Goal: Contribute content: Contribute content

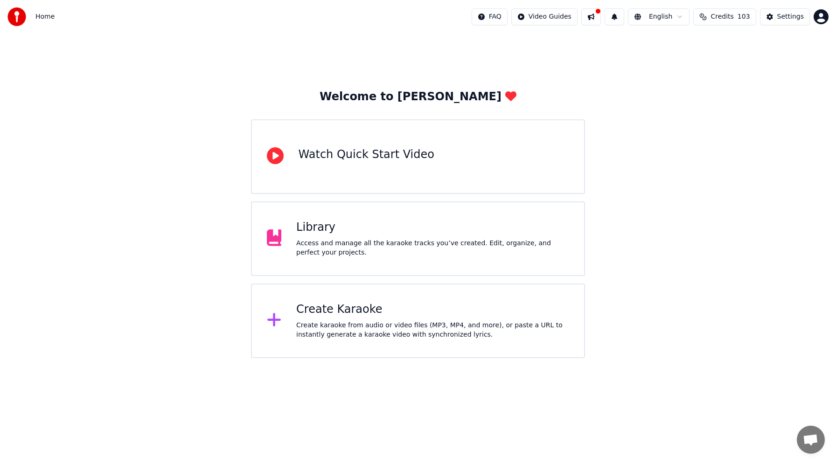
click at [337, 309] on div "Create Karaoke" at bounding box center [432, 309] width 273 height 15
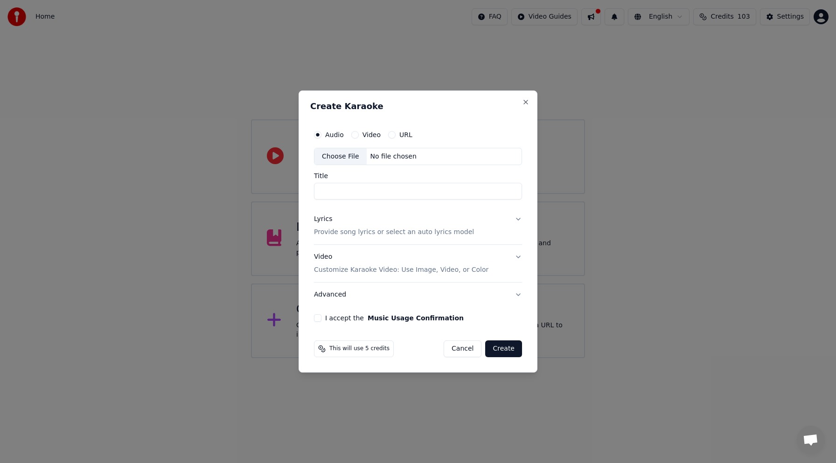
click at [344, 157] on div "Choose File" at bounding box center [340, 156] width 52 height 17
type input "**********"
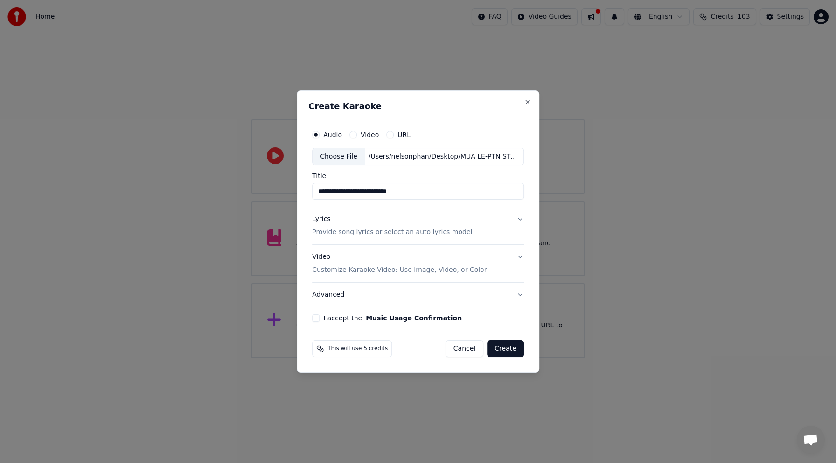
click at [518, 220] on button "Lyrics Provide song lyrics or select an auto lyrics model" at bounding box center [418, 226] width 212 height 37
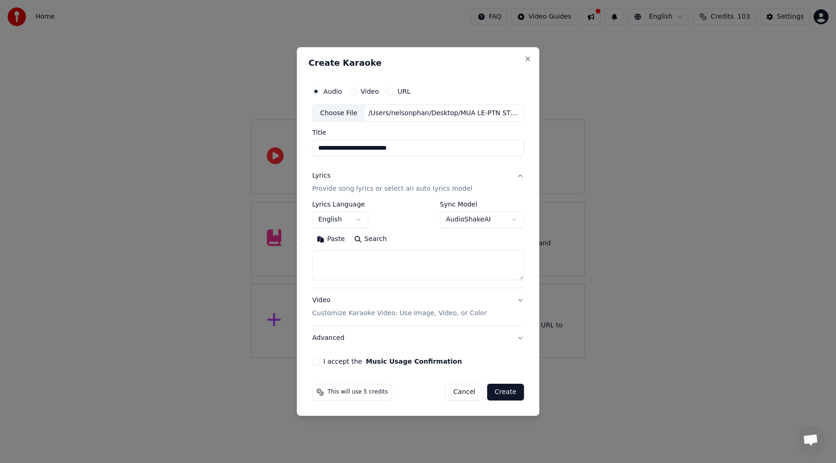
click at [357, 268] on textarea at bounding box center [418, 266] width 212 height 30
click at [321, 240] on button "Paste" at bounding box center [330, 239] width 37 height 15
type textarea "**********"
click at [518, 302] on button "Video Customize Karaoke Video: Use Image, Video, or Color" at bounding box center [418, 307] width 212 height 37
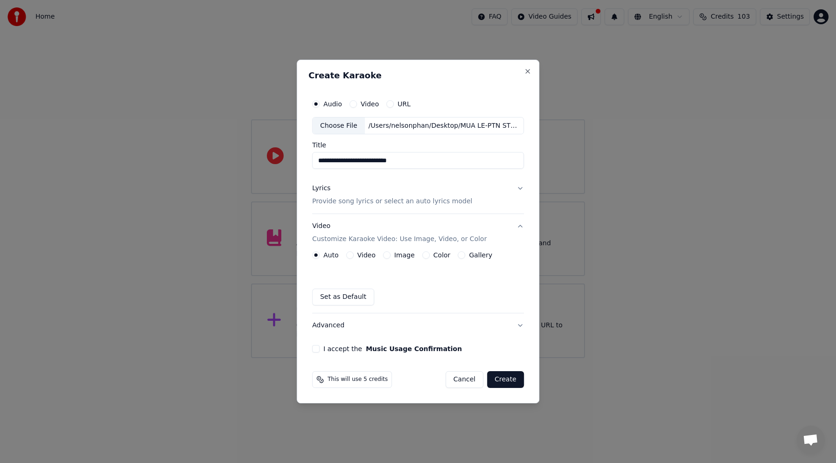
click at [363, 239] on p "Customize Karaoke Video: Use Image, Video, or Color" at bounding box center [399, 239] width 175 height 9
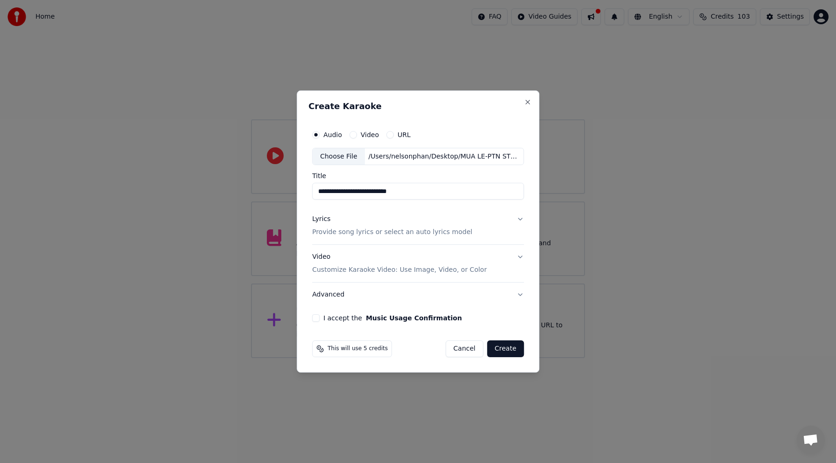
click at [321, 257] on div "Video Customize Karaoke Video: Use Image, Video, or Color" at bounding box center [399, 264] width 175 height 22
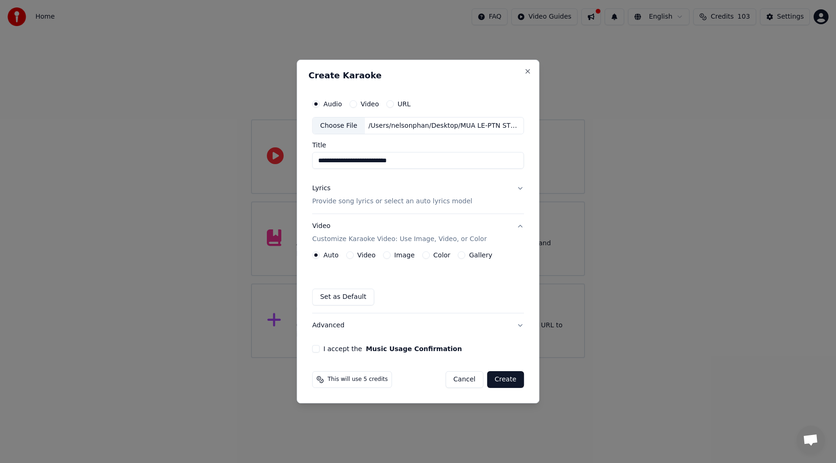
click at [352, 253] on button "Video" at bounding box center [349, 255] width 7 height 7
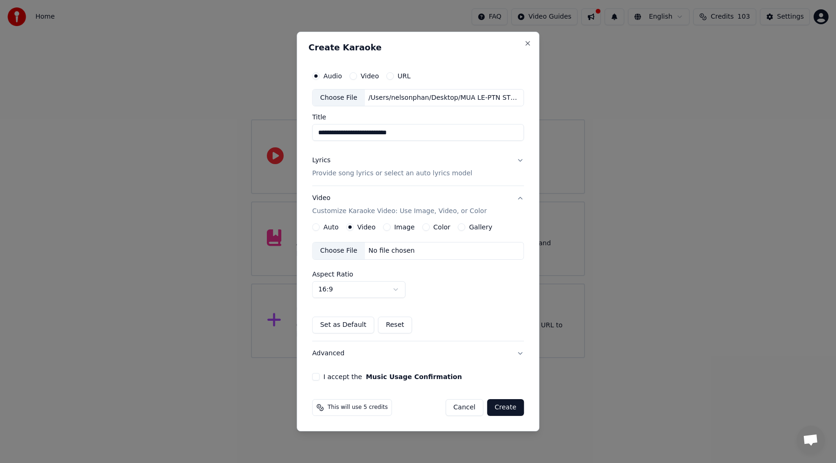
click at [354, 254] on div "Choose File" at bounding box center [339, 251] width 52 height 17
click at [318, 378] on button "I accept the Music Usage Confirmation" at bounding box center [315, 376] width 7 height 7
click at [512, 412] on button "Create" at bounding box center [505, 407] width 37 height 17
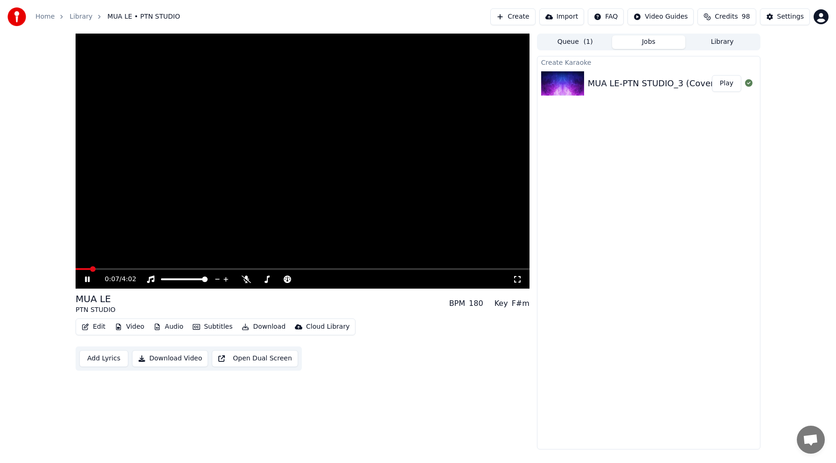
click at [91, 280] on icon at bounding box center [94, 279] width 22 height 7
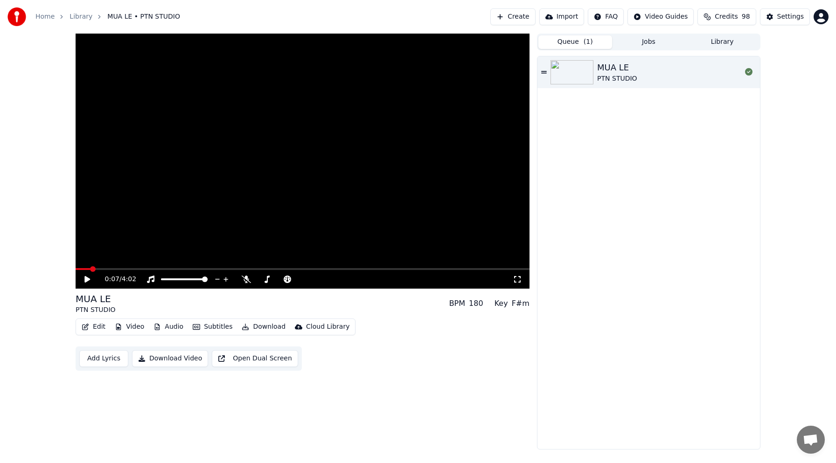
click at [577, 42] on button "Queue ( 1 )" at bounding box center [575, 42] width 74 height 14
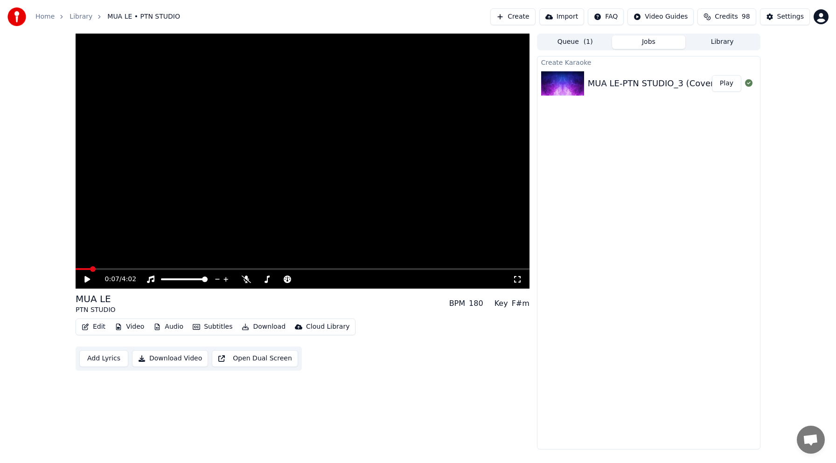
click at [643, 39] on button "Jobs" at bounding box center [649, 42] width 74 height 14
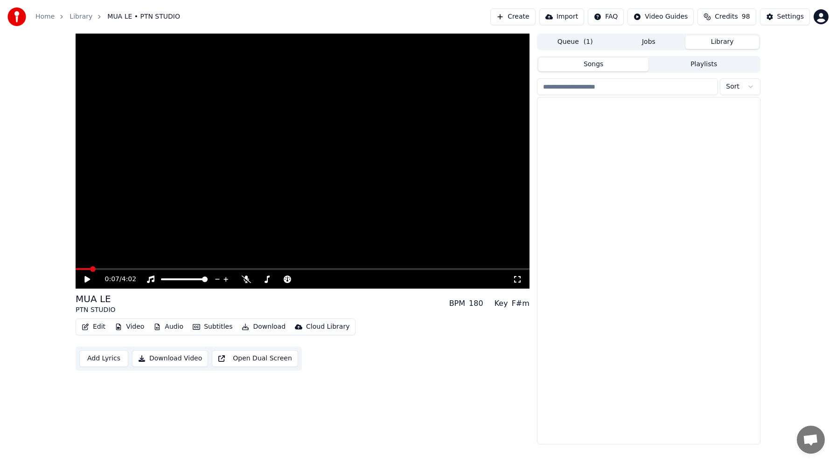
click at [734, 42] on button "Library" at bounding box center [722, 42] width 74 height 14
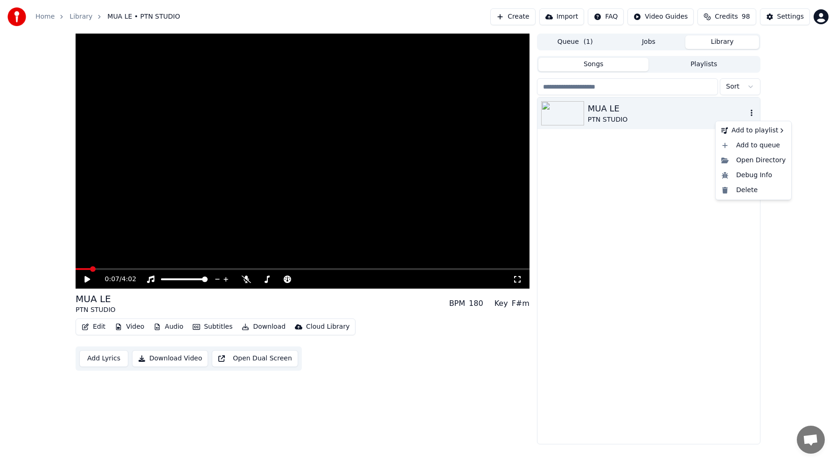
click at [752, 112] on icon "button" at bounding box center [751, 112] width 9 height 7
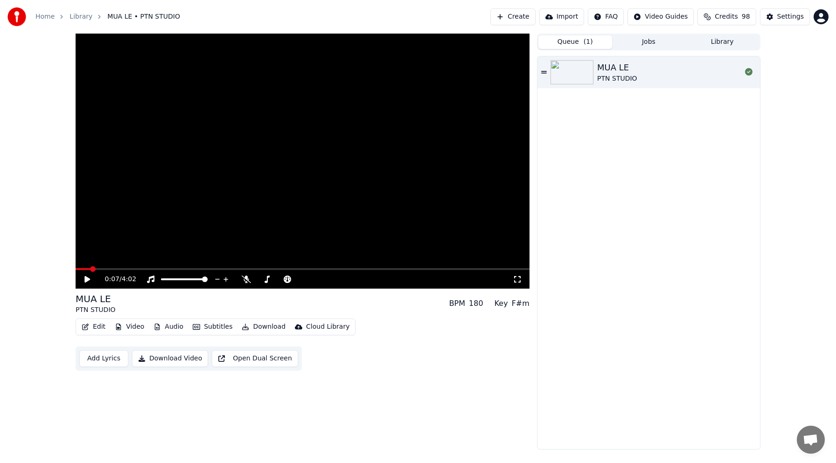
click at [582, 45] on button "Queue ( 1 )" at bounding box center [575, 42] width 74 height 14
click at [86, 280] on icon at bounding box center [87, 279] width 6 height 7
click at [699, 72] on div "MUA LE PTN STUDIO" at bounding box center [669, 72] width 144 height 22
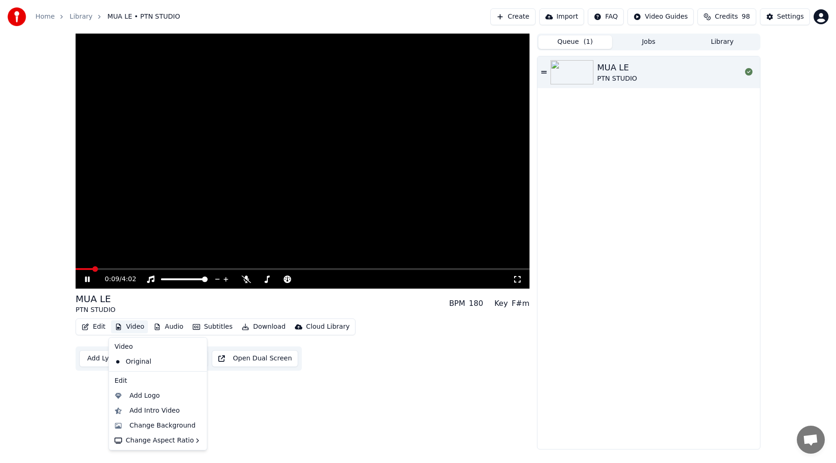
click at [128, 329] on button "Video" at bounding box center [129, 327] width 37 height 13
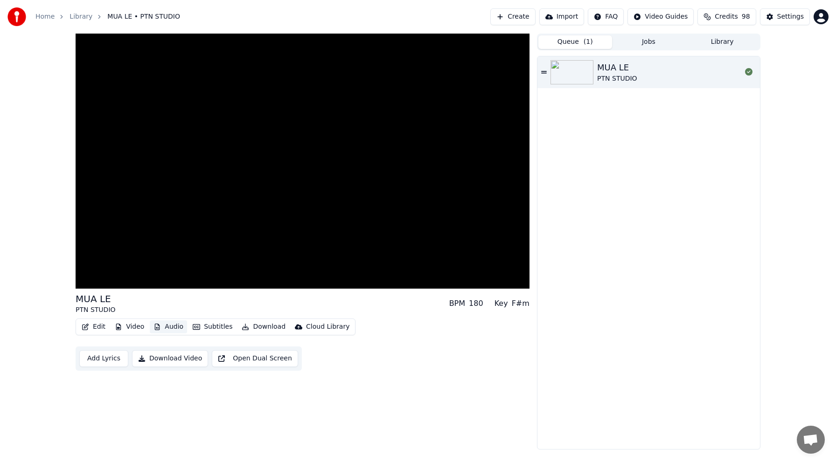
click at [162, 327] on button "Audio" at bounding box center [168, 327] width 37 height 13
click at [204, 327] on button "Subtitles" at bounding box center [212, 327] width 47 height 13
click at [198, 360] on div "Off" at bounding box center [230, 362] width 85 height 15
click at [208, 329] on button "Subtitles" at bounding box center [212, 327] width 47 height 13
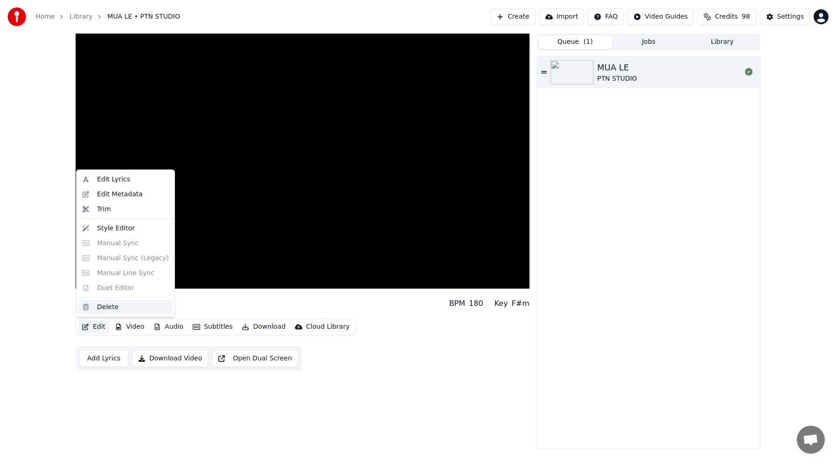
click at [105, 308] on div "Delete" at bounding box center [107, 306] width 21 height 9
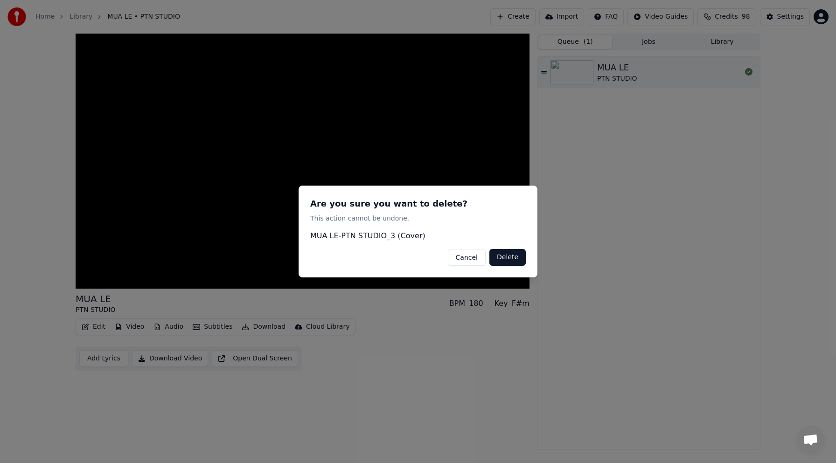
click at [509, 260] on button "Delete" at bounding box center [507, 257] width 36 height 17
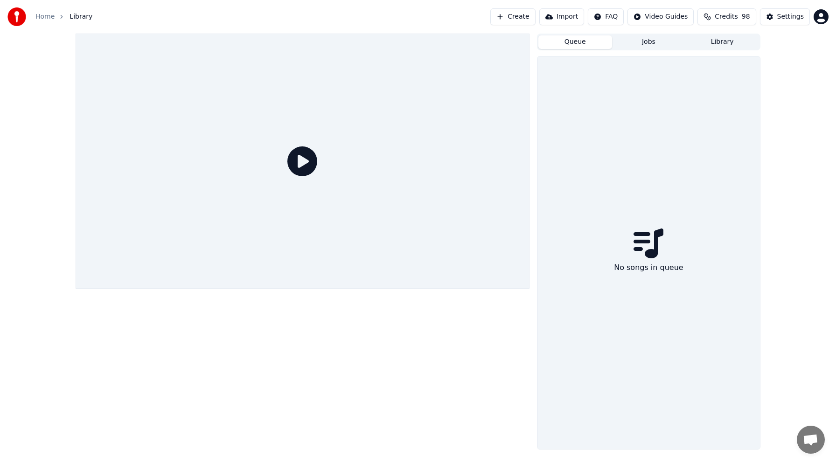
click at [300, 165] on icon at bounding box center [302, 162] width 30 height 30
click at [526, 18] on button "Create" at bounding box center [512, 16] width 45 height 17
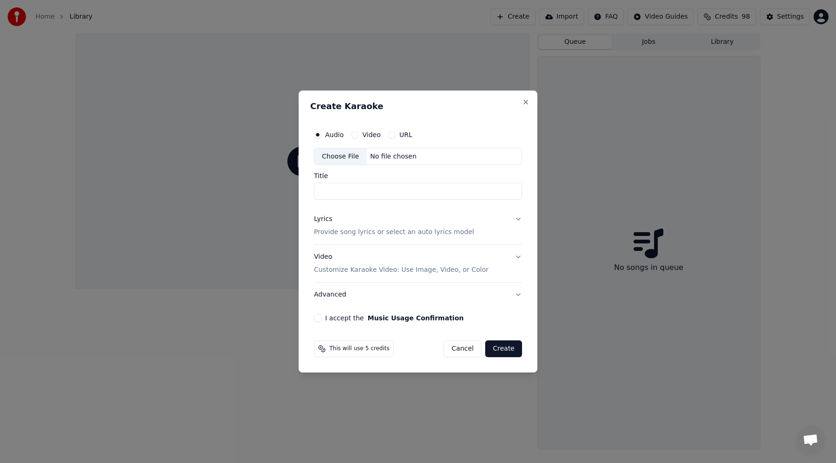
click at [332, 153] on div "Choose File" at bounding box center [340, 156] width 52 height 17
type input "**********"
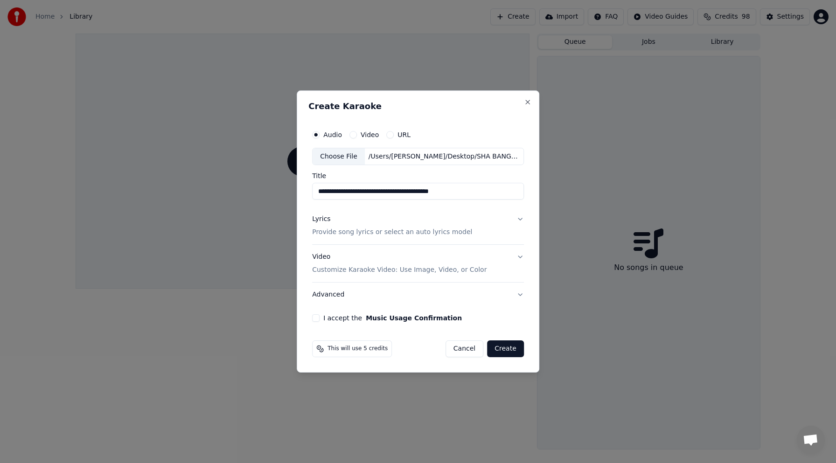
click at [522, 220] on button "Lyrics Provide song lyrics or select an auto lyrics model" at bounding box center [418, 226] width 212 height 37
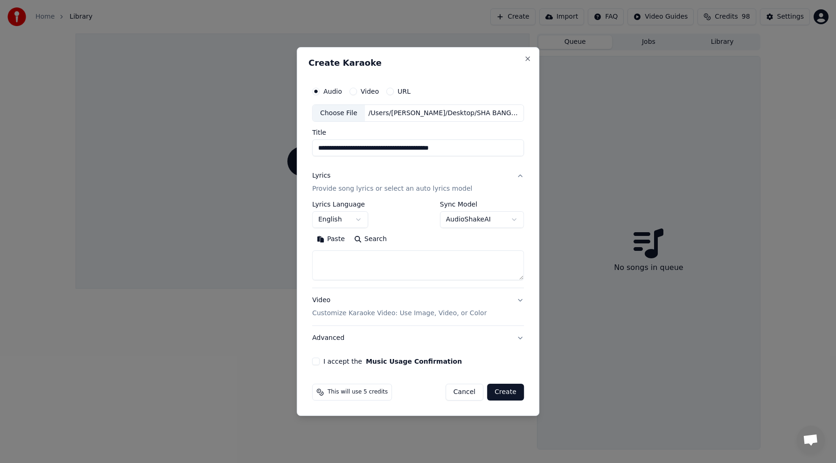
click at [329, 240] on button "Paste" at bounding box center [330, 239] width 37 height 15
type textarea "**********"
click at [322, 301] on div "Video Customize Karaoke Video: Use Image, Video, or Color" at bounding box center [399, 307] width 175 height 22
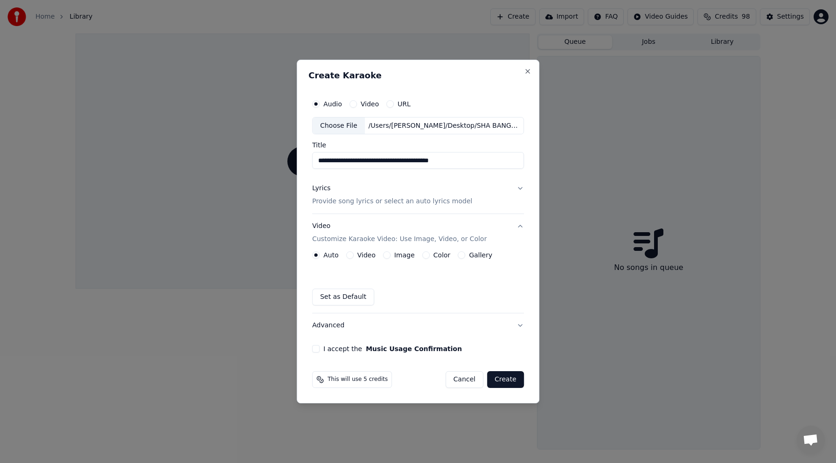
click at [350, 255] on button "Video" at bounding box center [349, 255] width 7 height 7
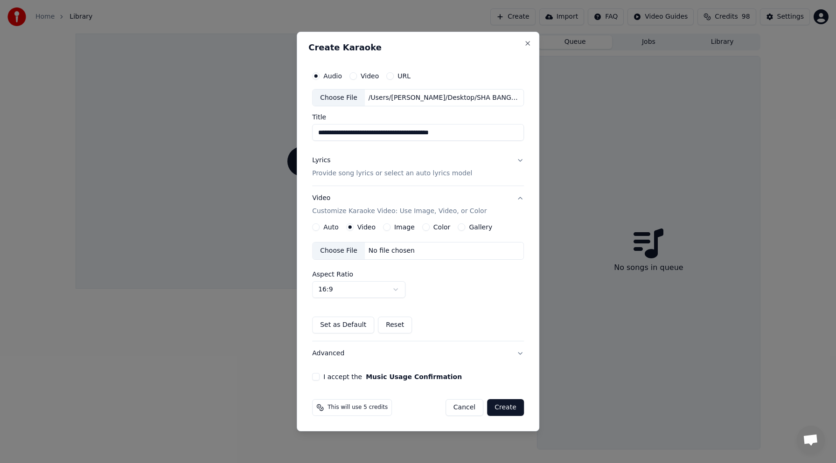
click at [345, 252] on div "Choose File" at bounding box center [339, 251] width 52 height 17
click at [315, 376] on button "I accept the Music Usage Confirmation" at bounding box center [315, 376] width 7 height 7
click at [503, 411] on button "Create" at bounding box center [505, 407] width 37 height 17
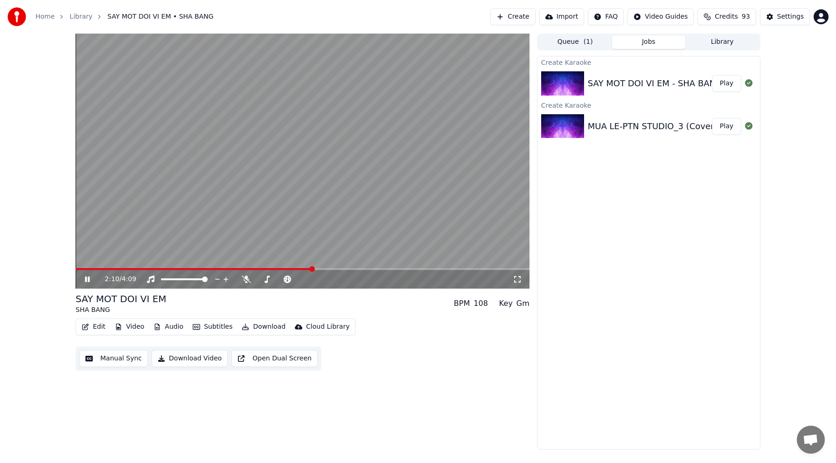
click at [86, 327] on icon "button" at bounding box center [85, 327] width 7 height 7
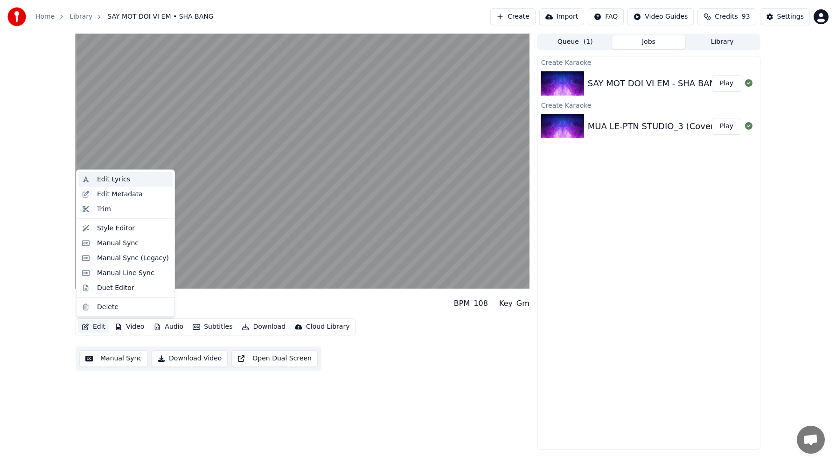
click at [114, 182] on div "Edit Lyrics" at bounding box center [113, 179] width 33 height 9
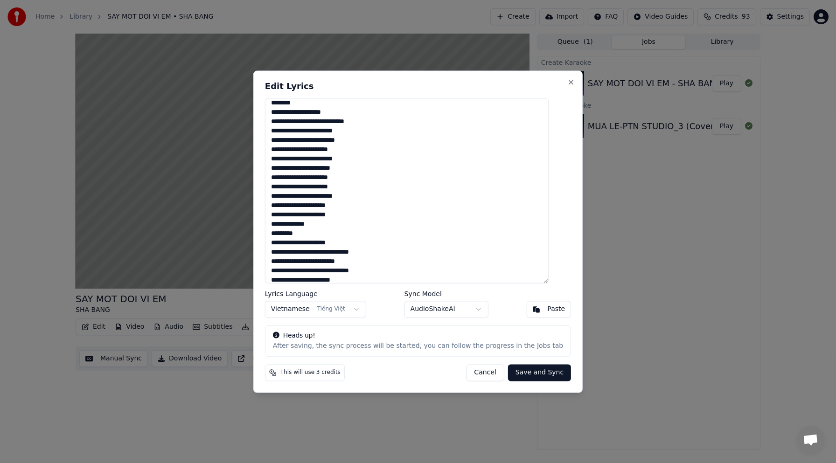
scroll to position [96, 0]
click at [345, 243] on textarea at bounding box center [407, 190] width 284 height 185
click at [363, 248] on textarea at bounding box center [407, 190] width 284 height 185
type textarea "**********"
click at [521, 371] on button "Save and Sync" at bounding box center [539, 372] width 63 height 17
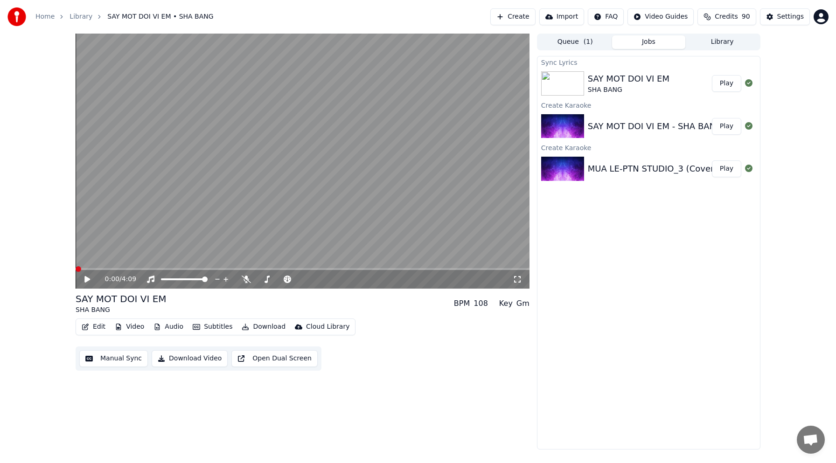
click at [76, 272] on span at bounding box center [79, 269] width 6 height 6
click at [87, 280] on icon at bounding box center [87, 279] width 6 height 7
click at [87, 280] on icon at bounding box center [94, 279] width 22 height 7
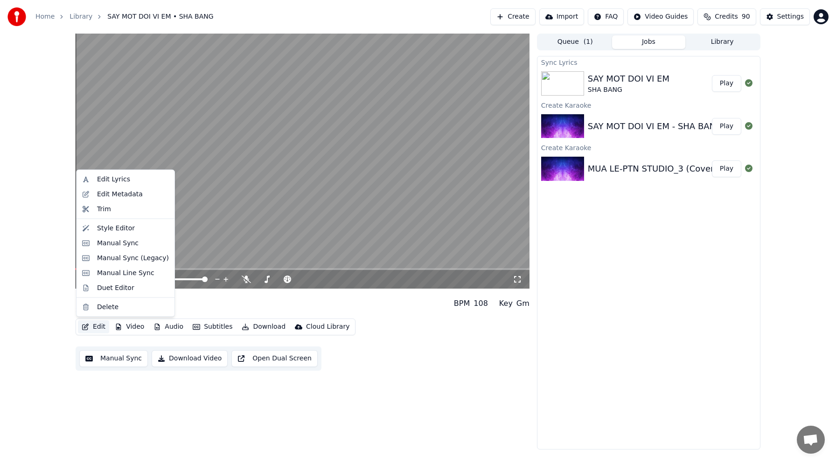
click at [95, 327] on button "Edit" at bounding box center [93, 327] width 31 height 13
click at [118, 181] on div "Edit Lyrics" at bounding box center [113, 179] width 33 height 9
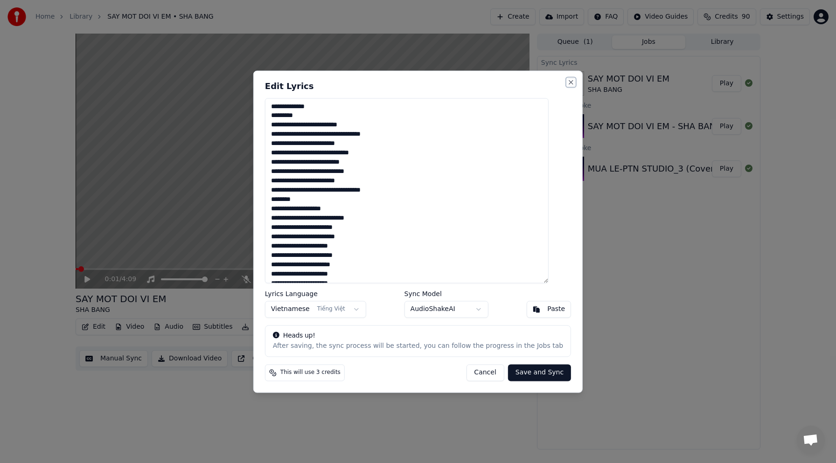
drag, startPoint x: 559, startPoint y: 82, endPoint x: 361, endPoint y: 126, distance: 203.3
click at [370, 129] on div "Edit Lyrics Lyrics Language Vietnamese Tiếng Việt Sync Model AudioShakeAI Paste…" at bounding box center [417, 231] width 329 height 322
drag, startPoint x: 314, startPoint y: 118, endPoint x: 274, endPoint y: 107, distance: 41.7
click at [274, 107] on div "Edit Lyrics Lyrics Language Vietnamese Tiếng Việt Sync Model AudioShakeAI Paste…" at bounding box center [417, 231] width 329 height 322
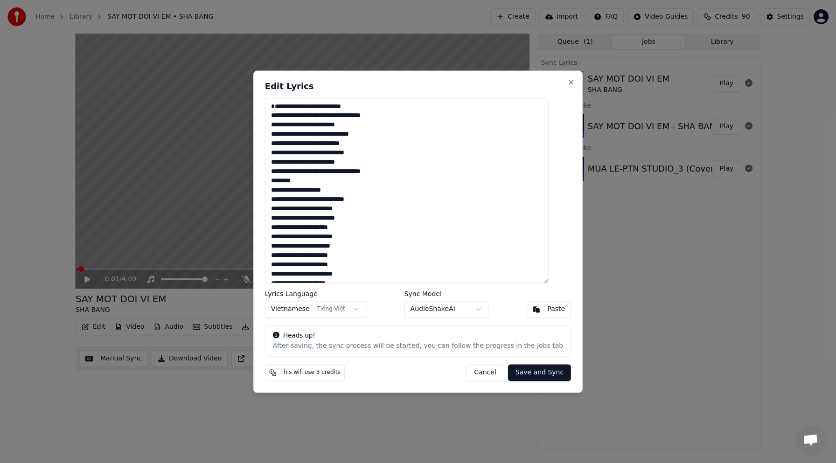
click at [528, 372] on button "Save and Sync" at bounding box center [539, 372] width 63 height 17
type textarea "**********"
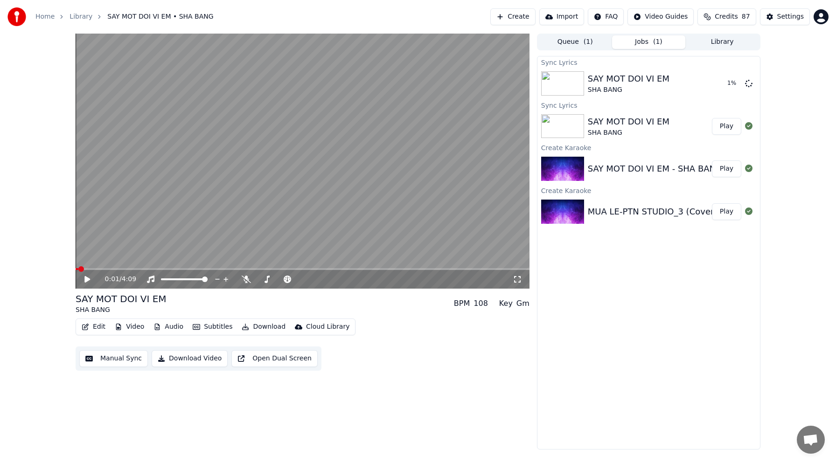
drag, startPoint x: 392, startPoint y: 97, endPoint x: 397, endPoint y: 96, distance: 5.3
click at [392, 97] on video at bounding box center [303, 161] width 454 height 255
click at [398, 95] on video at bounding box center [303, 161] width 454 height 255
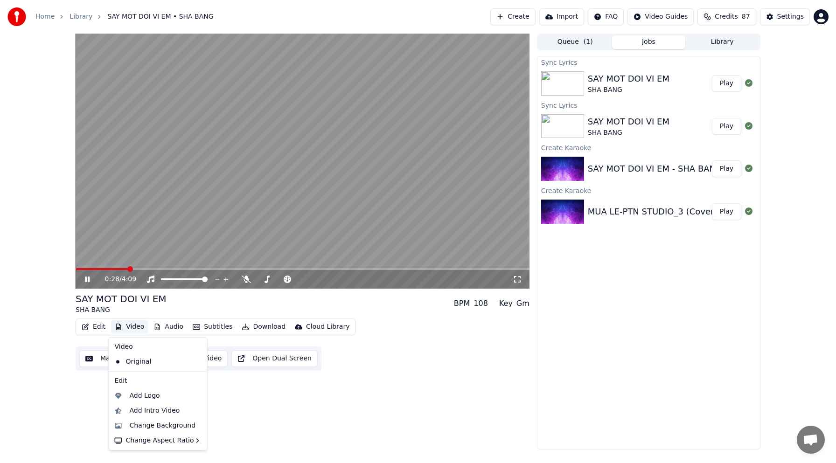
click at [134, 326] on button "Video" at bounding box center [129, 327] width 37 height 13
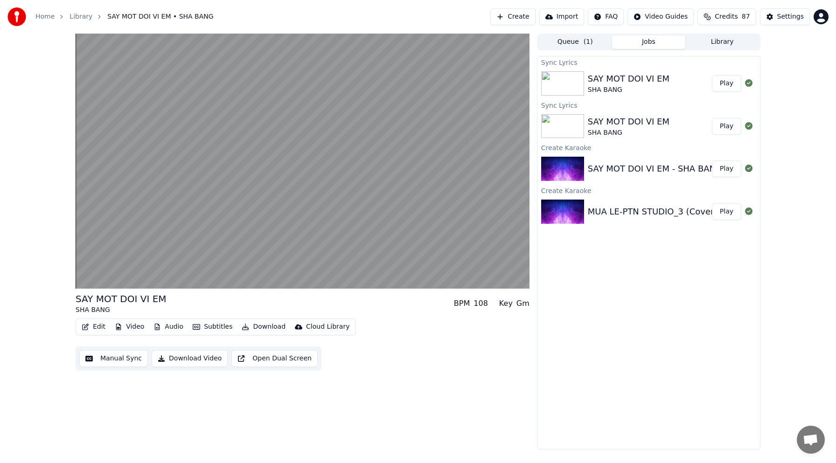
click at [606, 307] on div "Sync Lyrics SAY MOT DOI VI EM SHA BANG Play Sync Lyrics SAY MOT DOI VI EM SHA B…" at bounding box center [649, 253] width 224 height 394
click at [560, 83] on img at bounding box center [562, 83] width 43 height 24
click at [720, 84] on button "Play" at bounding box center [726, 83] width 29 height 17
click at [604, 88] on div "SHA BANG" at bounding box center [629, 89] width 82 height 9
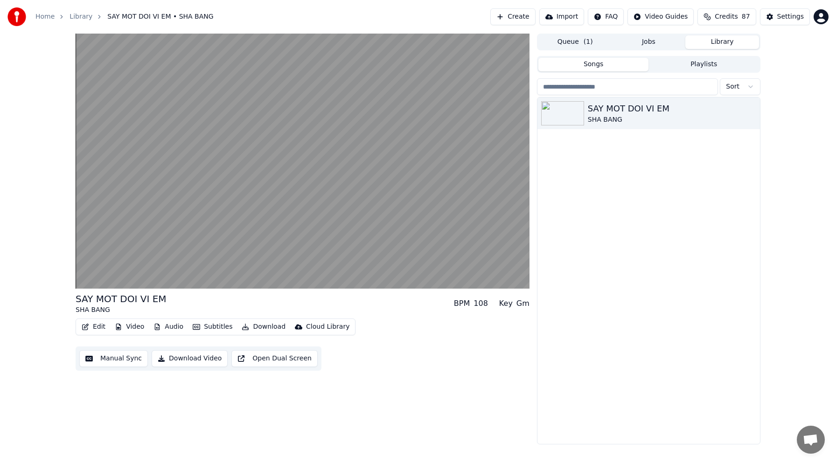
click at [720, 42] on button "Library" at bounding box center [722, 42] width 74 height 14
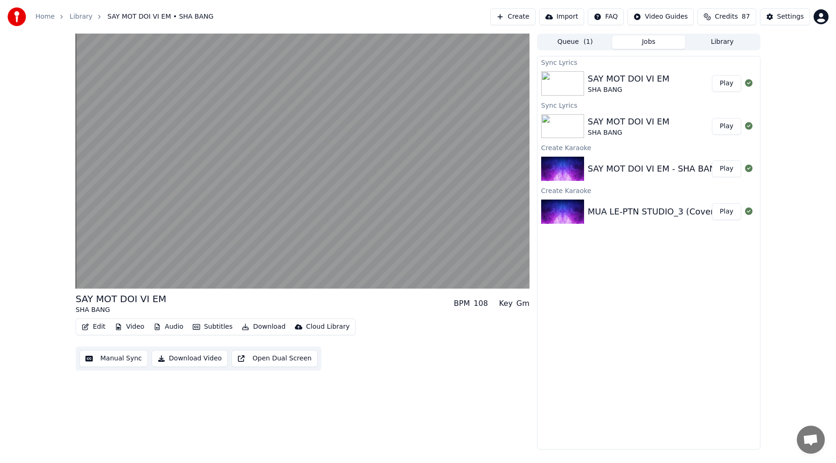
click at [647, 43] on button "Jobs" at bounding box center [649, 42] width 74 height 14
click at [571, 44] on button "Queue ( 1 )" at bounding box center [575, 42] width 74 height 14
click at [644, 41] on button "Jobs" at bounding box center [649, 42] width 74 height 14
click at [92, 327] on button "Edit" at bounding box center [93, 327] width 31 height 13
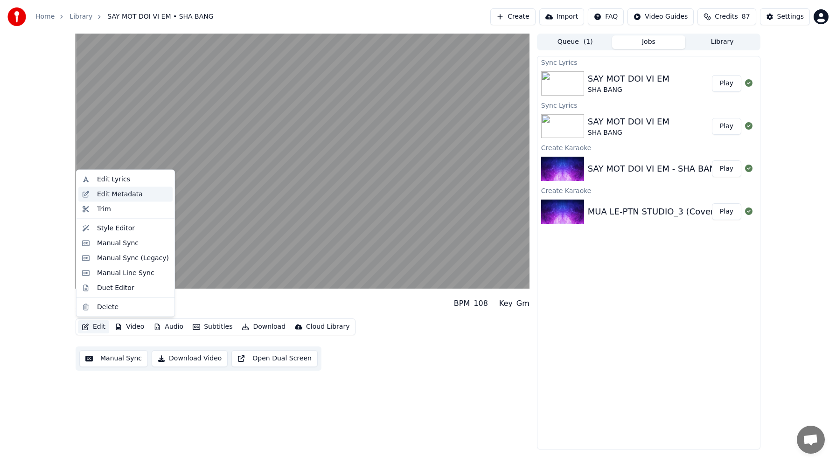
click at [102, 192] on div "Edit Metadata" at bounding box center [120, 193] width 46 height 9
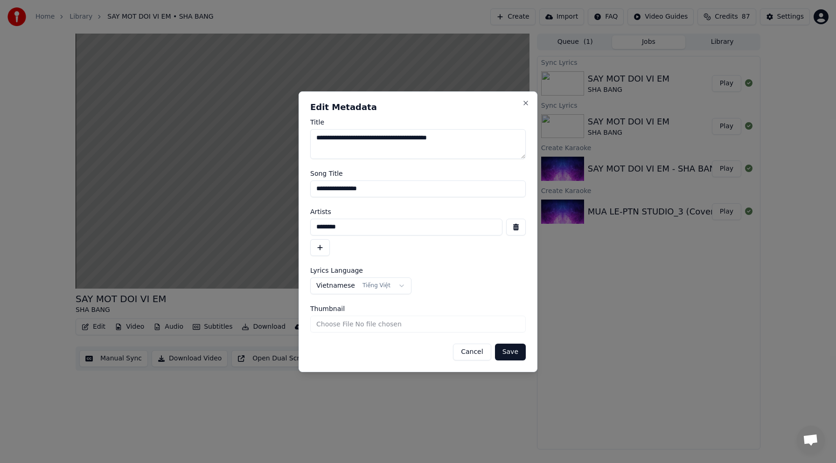
drag, startPoint x: 486, startPoint y: 136, endPoint x: 297, endPoint y: 140, distance: 189.0
click at [297, 140] on body "**********" at bounding box center [418, 231] width 836 height 463
drag, startPoint x: 346, startPoint y: 232, endPoint x: 263, endPoint y: 234, distance: 83.5
click at [268, 236] on body "**********" at bounding box center [418, 231] width 836 height 463
click at [360, 146] on textarea "Title" at bounding box center [418, 144] width 216 height 30
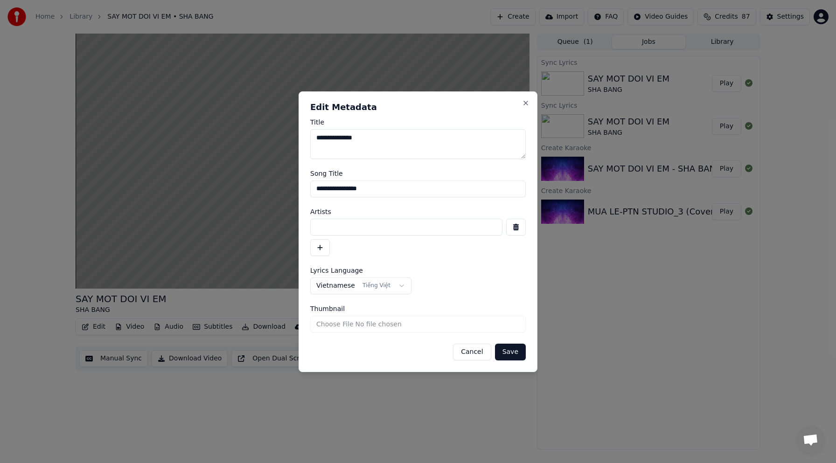
click at [332, 136] on textarea "**********" at bounding box center [418, 144] width 216 height 30
click at [414, 138] on textarea "**********" at bounding box center [418, 144] width 216 height 30
drag, startPoint x: 381, startPoint y: 137, endPoint x: 307, endPoint y: 135, distance: 73.8
click at [307, 135] on div "**********" at bounding box center [418, 231] width 239 height 281
type textarea "**********"
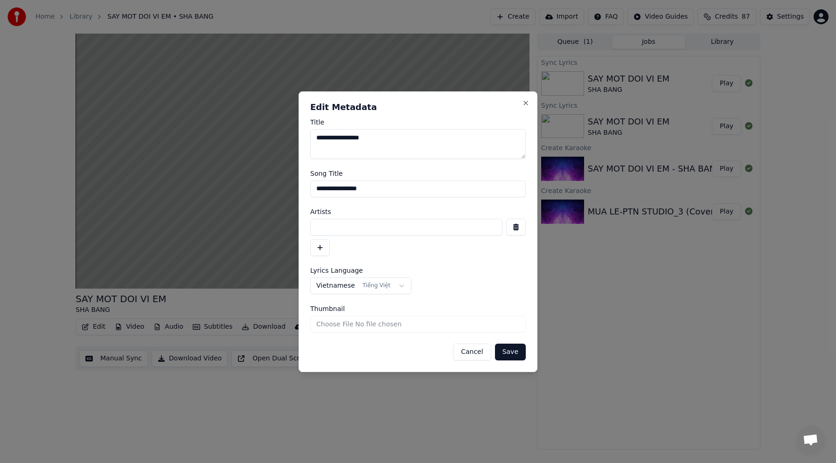
drag, startPoint x: 386, startPoint y: 190, endPoint x: 260, endPoint y: 190, distance: 125.5
click at [260, 190] on body "**********" at bounding box center [418, 231] width 836 height 463
type input "*"
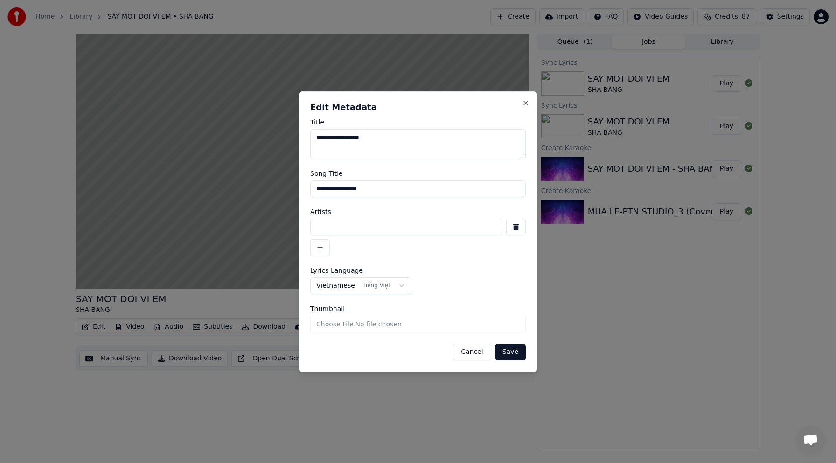
type input "**********"
click at [516, 351] on button "Save" at bounding box center [510, 352] width 31 height 17
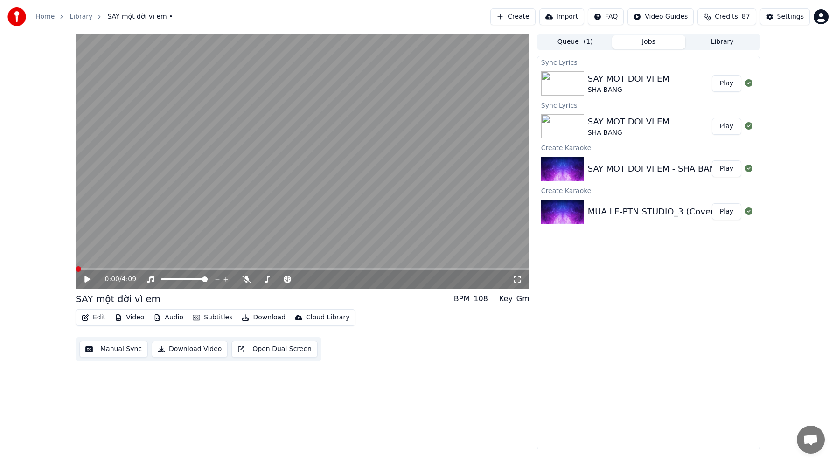
click at [85, 279] on icon at bounding box center [87, 279] width 6 height 7
click at [185, 352] on button "Download Video" at bounding box center [190, 349] width 76 height 17
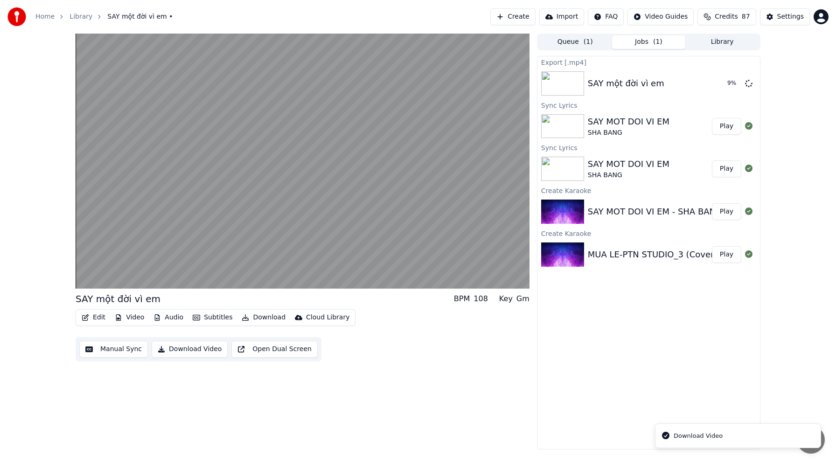
click at [706, 439] on div "Download Video" at bounding box center [698, 436] width 49 height 9
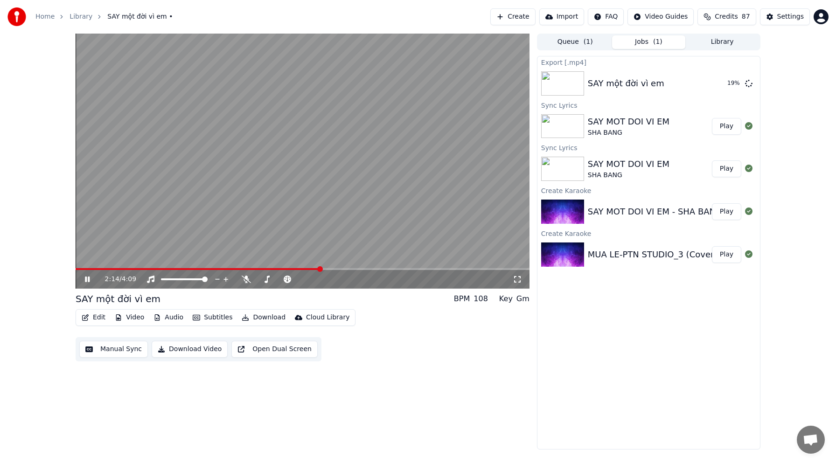
click at [256, 319] on button "Download" at bounding box center [263, 317] width 51 height 13
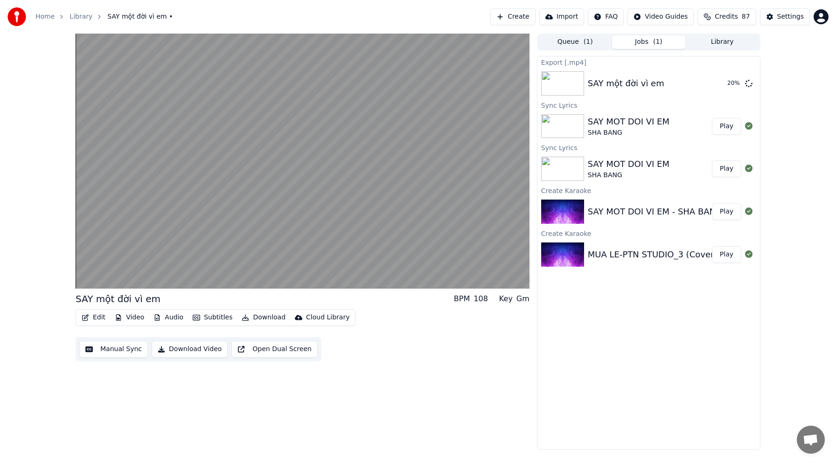
click at [391, 401] on div "SAY một đời vì em BPM 108 Key Gm Edit Video Audio Subtitles Download Cloud Libr…" at bounding box center [303, 242] width 454 height 416
click at [156, 349] on button "Download Video" at bounding box center [190, 349] width 76 height 17
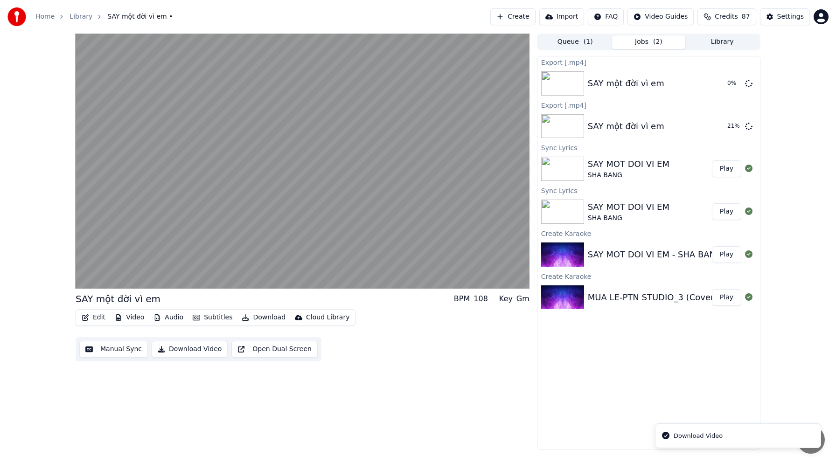
click at [682, 437] on div "Download Video" at bounding box center [698, 436] width 49 height 9
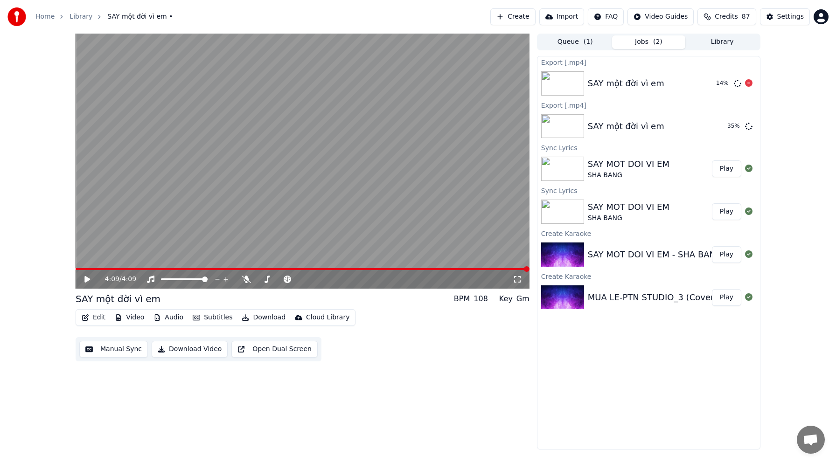
click at [749, 84] on icon at bounding box center [748, 82] width 7 height 7
click at [722, 130] on button "Show" at bounding box center [725, 126] width 34 height 17
click at [750, 83] on icon at bounding box center [748, 82] width 7 height 7
click at [658, 174] on div "SHA BANG" at bounding box center [629, 175] width 82 height 9
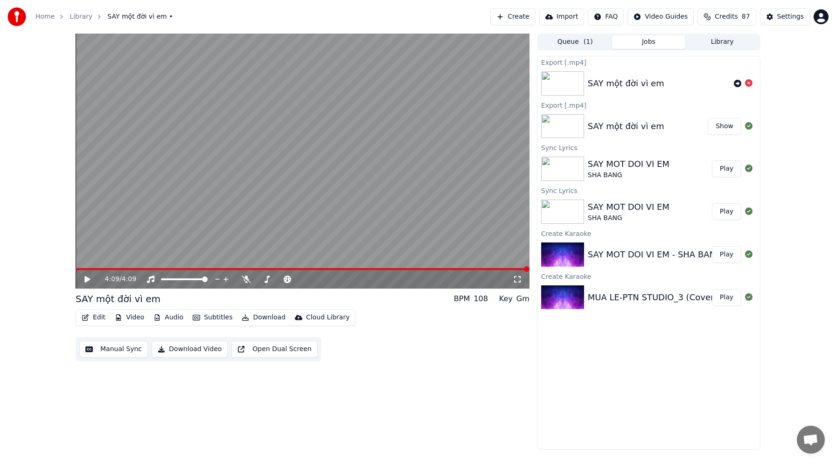
click at [560, 171] on img at bounding box center [562, 169] width 43 height 24
click at [561, 171] on img at bounding box center [562, 169] width 43 height 24
click at [43, 14] on link "Home" at bounding box center [44, 16] width 19 height 9
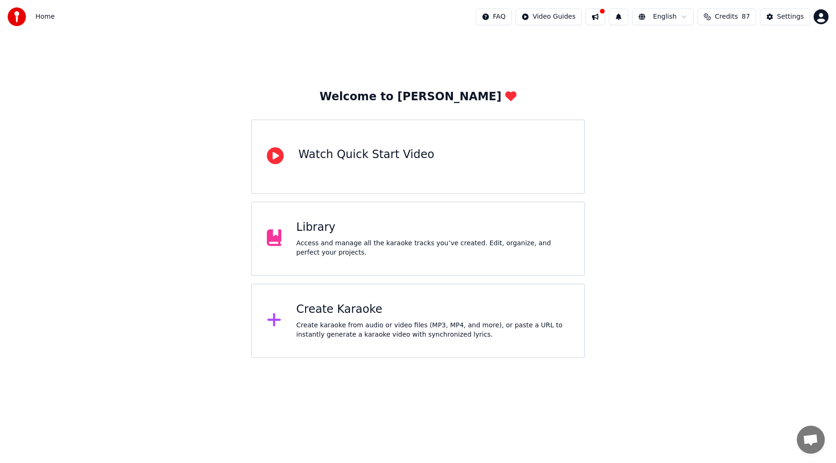
click at [308, 233] on div "Library" at bounding box center [432, 227] width 273 height 15
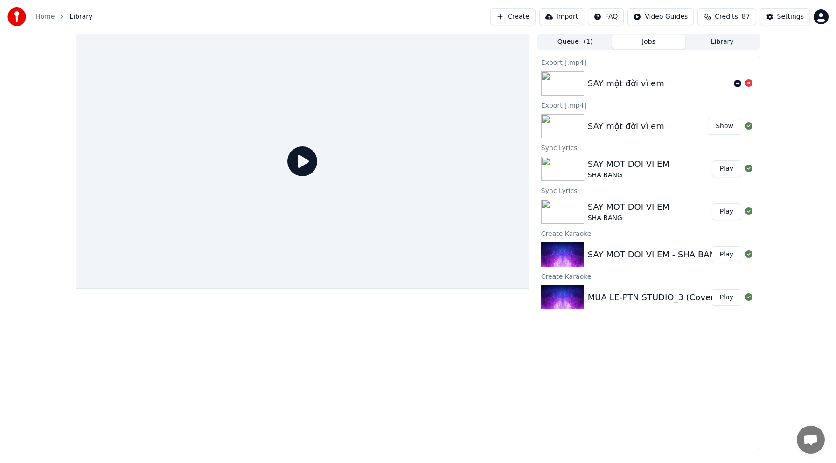
click at [556, 163] on img at bounding box center [562, 169] width 43 height 24
click at [653, 171] on div "SHA BANG" at bounding box center [629, 175] width 82 height 9
click at [730, 171] on button "Play" at bounding box center [726, 169] width 29 height 17
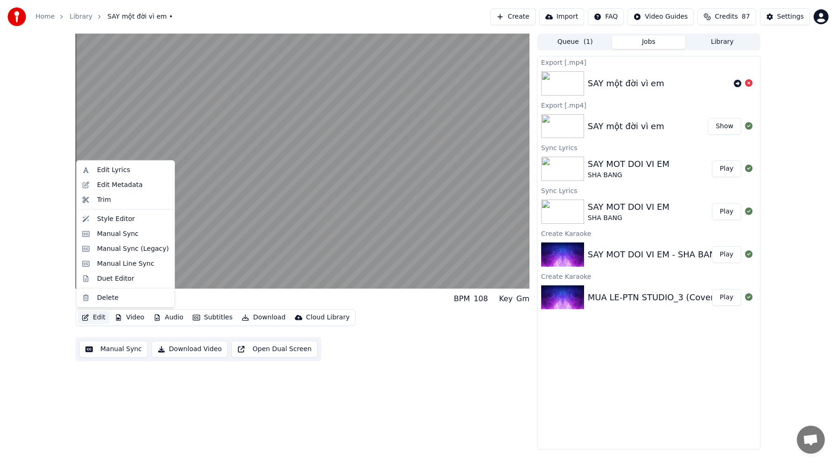
click at [97, 319] on button "Edit" at bounding box center [93, 317] width 31 height 13
click at [125, 187] on div "Edit Metadata" at bounding box center [120, 184] width 46 height 9
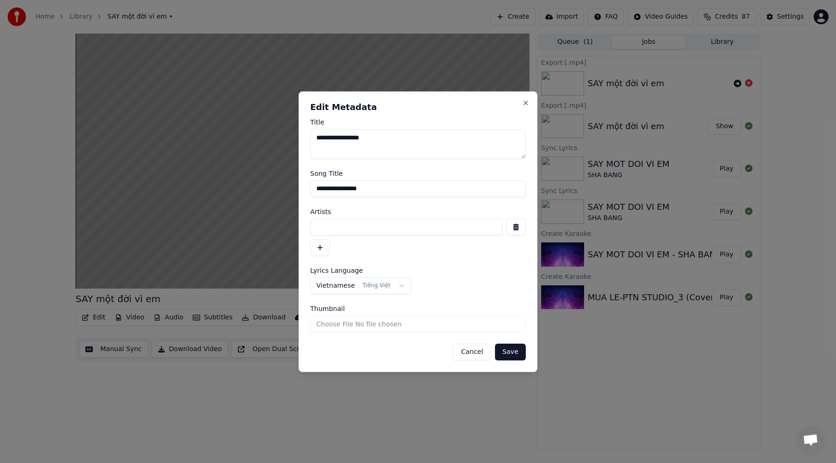
drag, startPoint x: 381, startPoint y: 143, endPoint x: 220, endPoint y: 138, distance: 160.6
click at [220, 138] on body "**********" at bounding box center [418, 231] width 836 height 463
click at [383, 189] on input "**********" at bounding box center [418, 189] width 216 height 17
drag, startPoint x: 384, startPoint y: 189, endPoint x: 192, endPoint y: 178, distance: 193.0
click at [192, 178] on body "**********" at bounding box center [418, 231] width 836 height 463
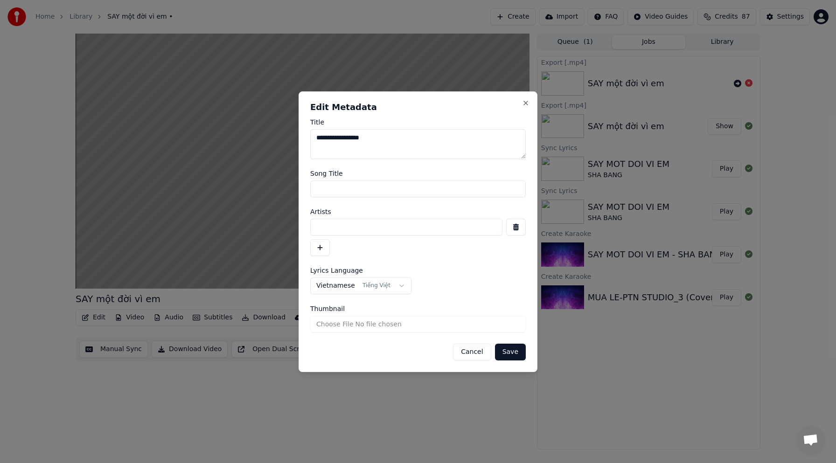
click at [510, 353] on button "Save" at bounding box center [510, 352] width 31 height 17
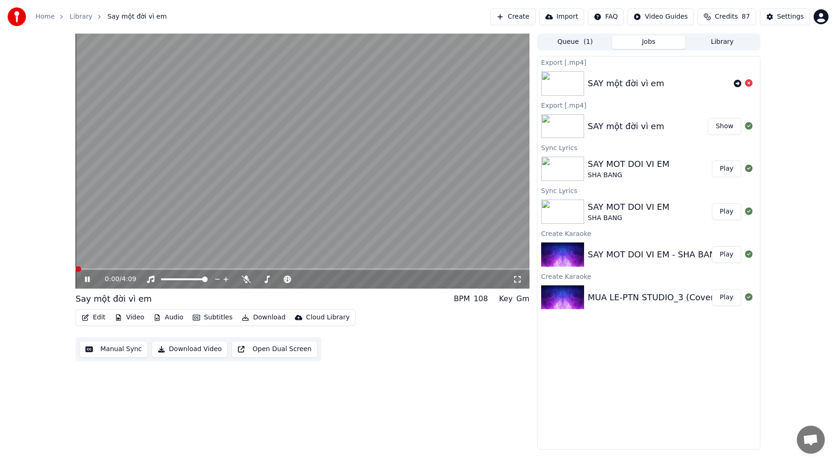
click at [76, 266] on span at bounding box center [79, 269] width 6 height 6
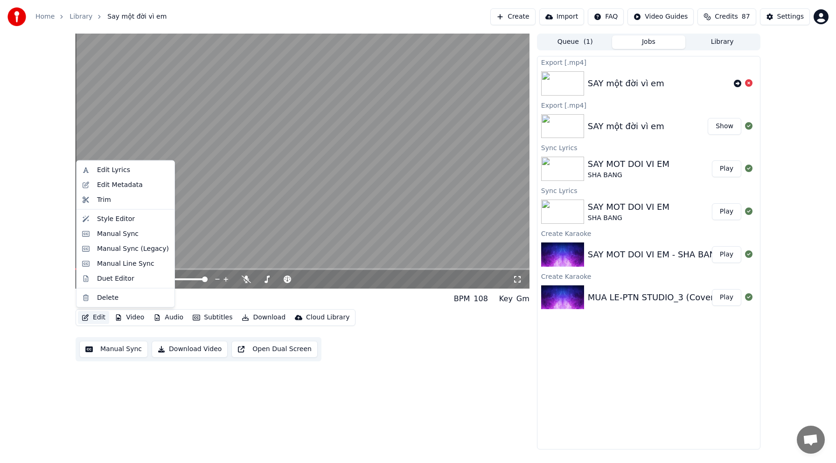
click at [101, 318] on button "Edit" at bounding box center [93, 317] width 31 height 13
click at [126, 184] on div "Edit Metadata" at bounding box center [120, 184] width 46 height 9
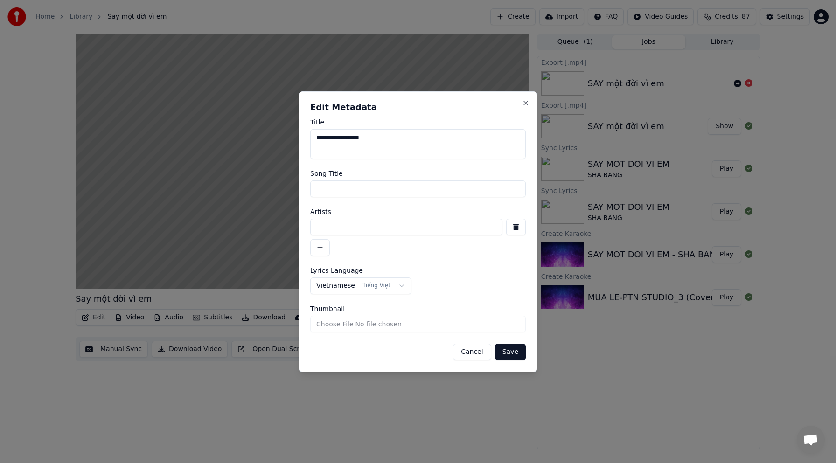
drag, startPoint x: 364, startPoint y: 138, endPoint x: 220, endPoint y: 134, distance: 144.7
click at [220, 134] on body "**********" at bounding box center [418, 231] width 836 height 463
click at [516, 356] on button "Save" at bounding box center [510, 352] width 31 height 17
type textarea "*"
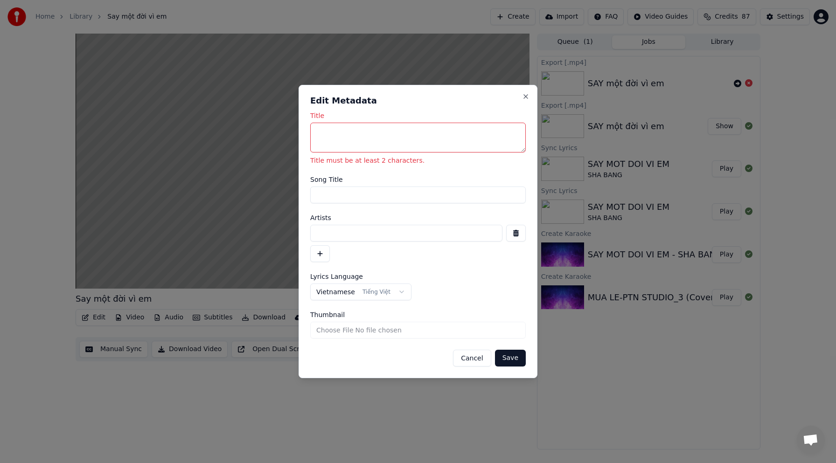
type textarea "*"
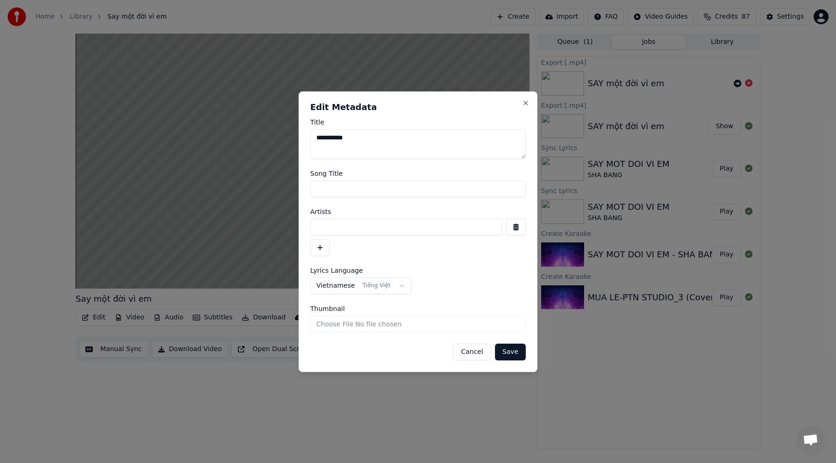
type textarea "**********"
click at [511, 356] on button "Save" at bounding box center [510, 352] width 31 height 17
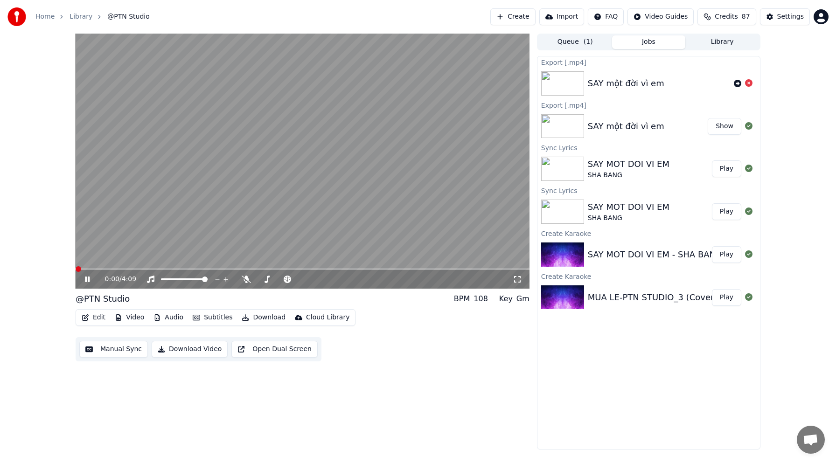
click at [76, 268] on span at bounding box center [76, 269] width 0 height 2
click at [96, 319] on button "Edit" at bounding box center [93, 317] width 31 height 13
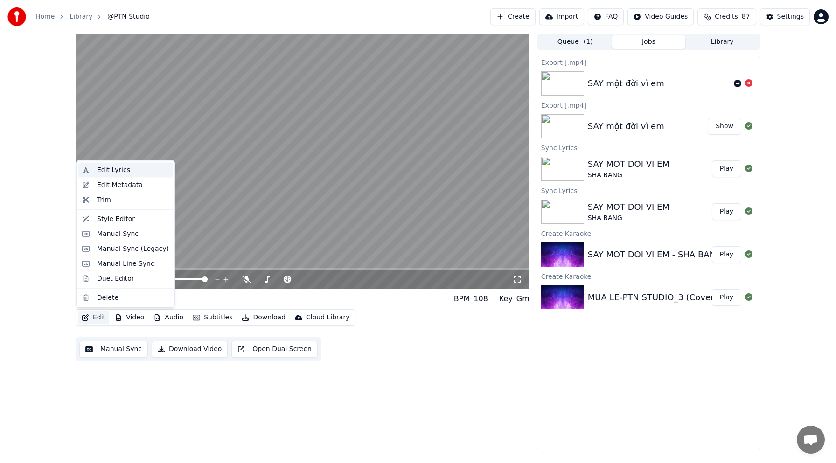
click at [121, 175] on div "Edit Lyrics" at bounding box center [125, 170] width 94 height 15
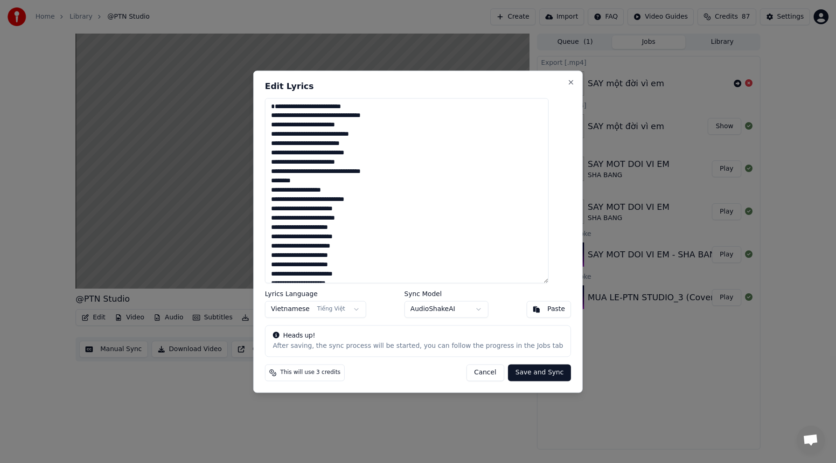
drag, startPoint x: 310, startPoint y: 193, endPoint x: 315, endPoint y: 193, distance: 5.1
click at [312, 193] on textarea at bounding box center [407, 190] width 284 height 185
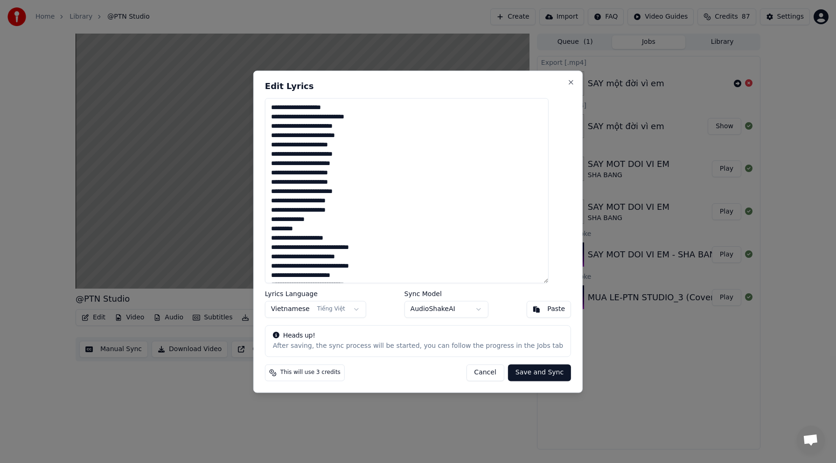
scroll to position [84, 0]
type textarea "**********"
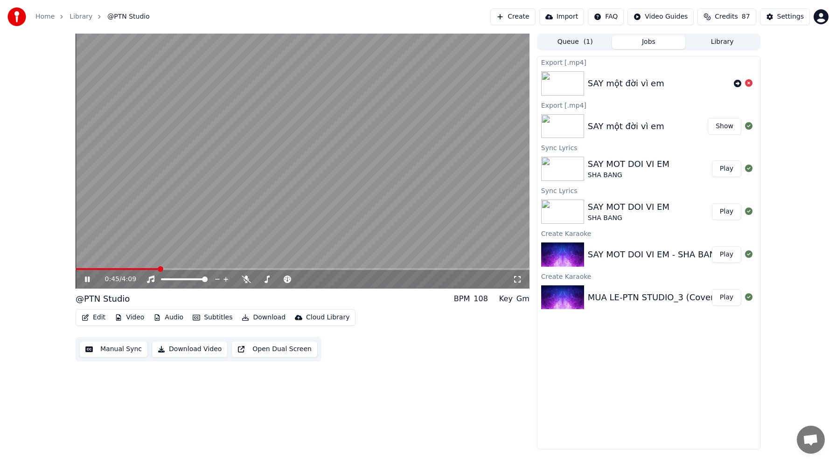
click at [88, 276] on icon at bounding box center [94, 279] width 22 height 7
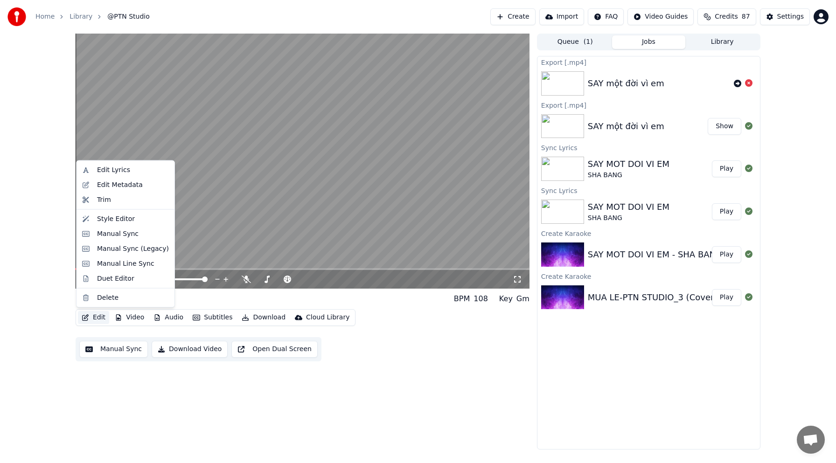
click at [92, 320] on button "Edit" at bounding box center [93, 317] width 31 height 13
click at [134, 166] on div "Edit Lyrics" at bounding box center [133, 170] width 72 height 9
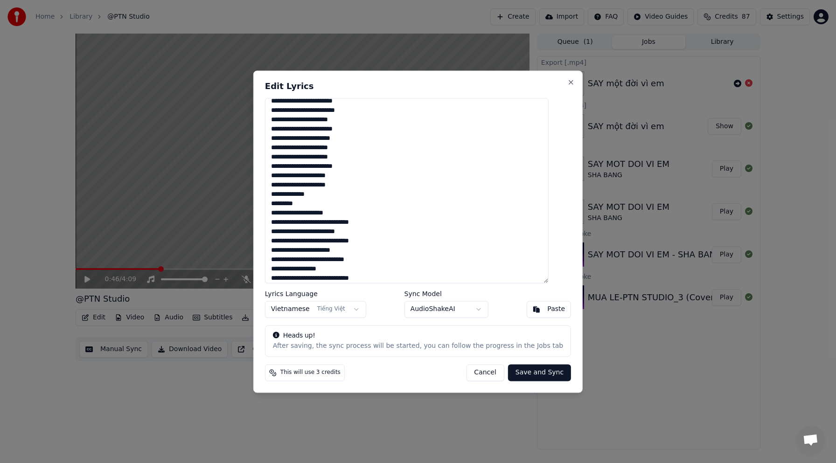
scroll to position [107, 0]
drag, startPoint x: 312, startPoint y: 214, endPoint x: 253, endPoint y: 208, distance: 58.6
click at [253, 208] on body "Home Library @PTN Studio Create Import FAQ Video Guides Credits 87 Settings 0:4…" at bounding box center [418, 231] width 836 height 463
click at [331, 199] on textarea at bounding box center [407, 190] width 284 height 185
drag, startPoint x: 314, startPoint y: 206, endPoint x: 312, endPoint y: 218, distance: 12.8
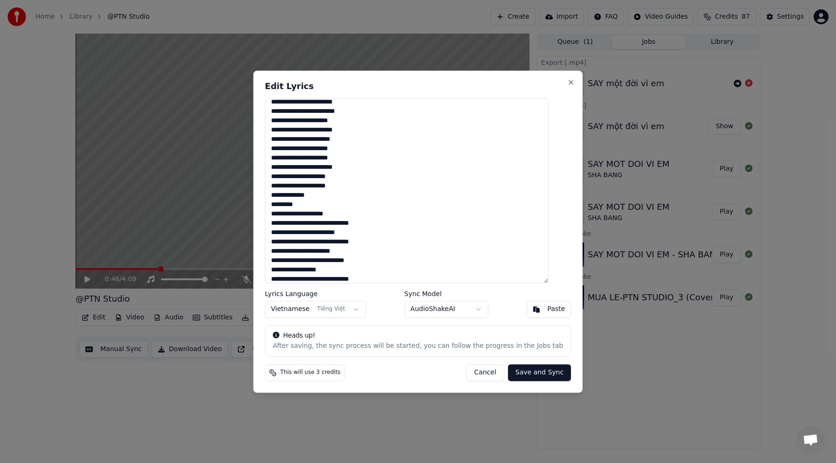
click at [312, 218] on textarea at bounding box center [407, 190] width 284 height 185
drag, startPoint x: 305, startPoint y: 217, endPoint x: 272, endPoint y: 212, distance: 33.4
click at [272, 212] on div "Edit Lyrics Lyrics Language Vietnamese Tiếng Việt Sync Model AudioShakeAI Paste…" at bounding box center [417, 231] width 329 height 322
click at [368, 196] on textarea at bounding box center [407, 190] width 284 height 185
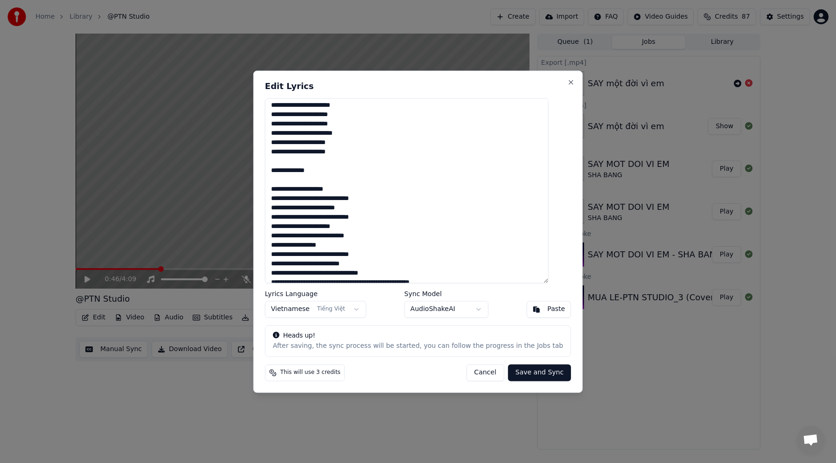
scroll to position [142, 0]
click at [315, 207] on textarea at bounding box center [407, 190] width 284 height 185
click at [327, 226] on textarea at bounding box center [407, 190] width 284 height 185
type textarea "**********"
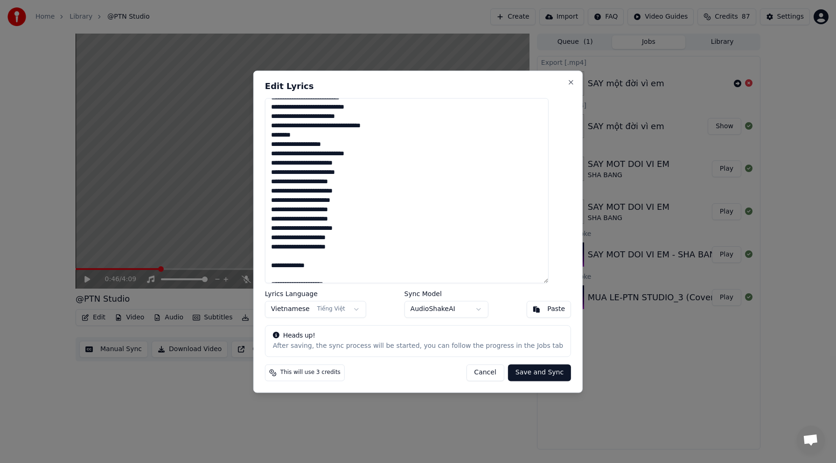
scroll to position [0, 0]
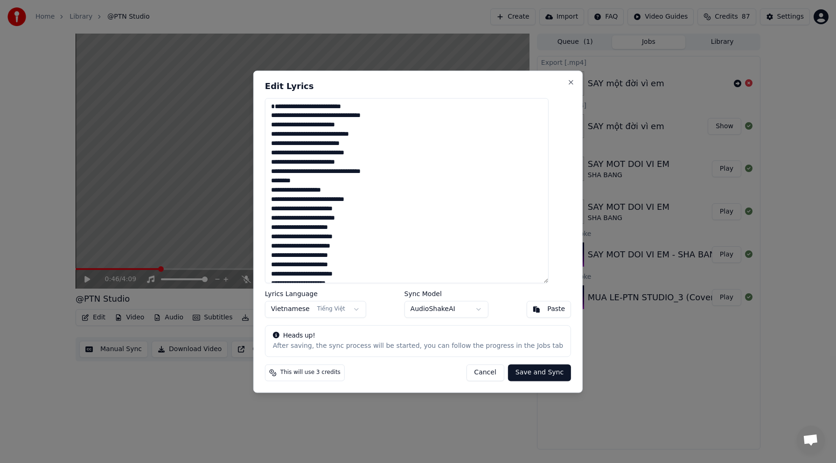
drag, startPoint x: 386, startPoint y: 280, endPoint x: 178, endPoint y: 74, distance: 292.7
click at [177, 74] on body "Home Library @PTN Studio Create Import FAQ Video Guides Credits 87 Settings 0:4…" at bounding box center [418, 231] width 836 height 463
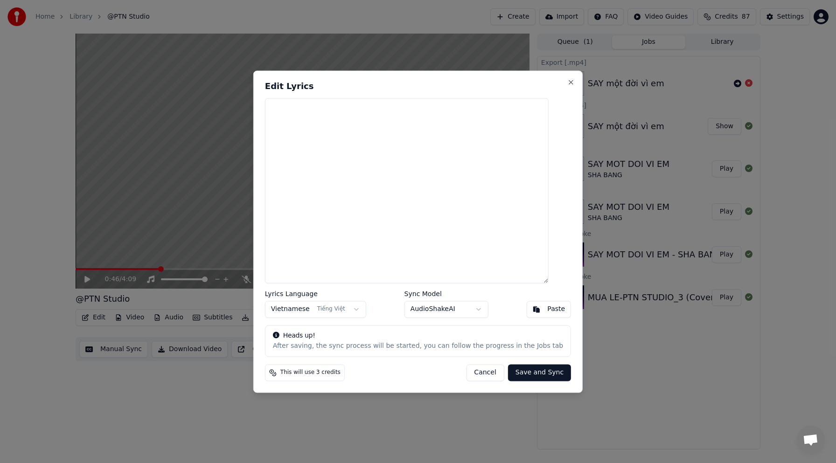
click at [533, 313] on button "Paste" at bounding box center [548, 309] width 45 height 17
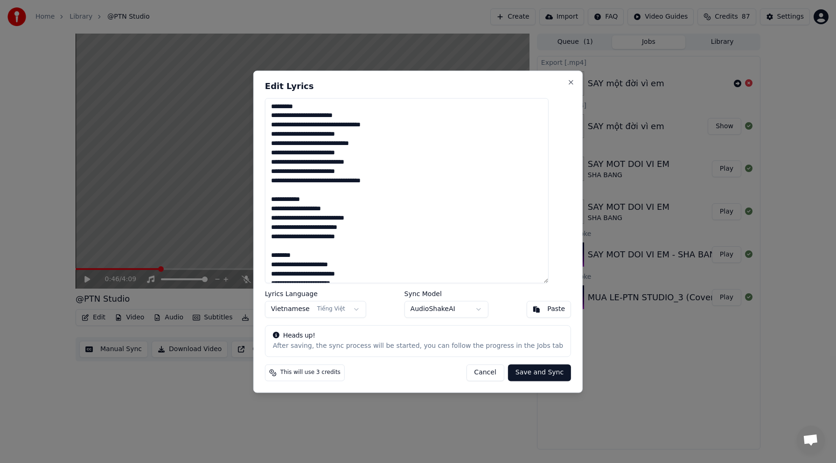
drag, startPoint x: 315, startPoint y: 107, endPoint x: 223, endPoint y: 107, distance: 92.4
click at [224, 107] on body "Home Library @PTN Studio Create Import FAQ Video Guides Credits 87 Settings 0:4…" at bounding box center [418, 231] width 836 height 463
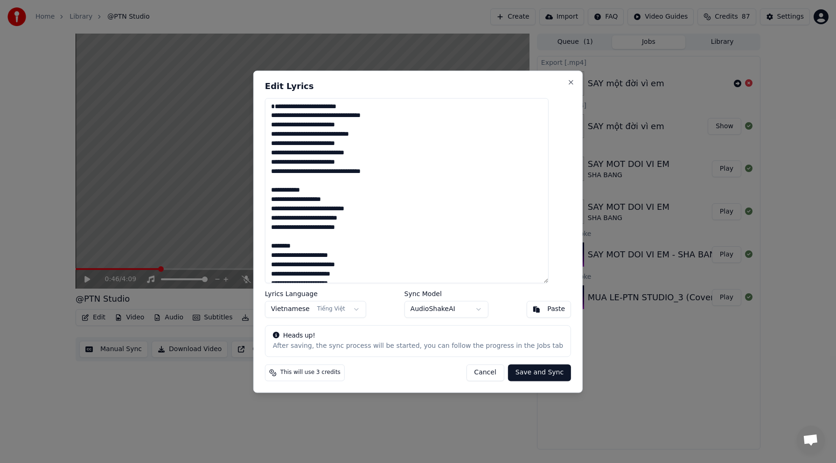
drag, startPoint x: 331, startPoint y: 199, endPoint x: 216, endPoint y: 198, distance: 115.7
click at [216, 198] on body "Home Library @PTN Studio Create Import FAQ Video Guides Credits 87 Settings 0:4…" at bounding box center [418, 231] width 836 height 463
click at [336, 197] on textarea at bounding box center [407, 190] width 284 height 185
drag, startPoint x: 331, startPoint y: 200, endPoint x: 266, endPoint y: 200, distance: 64.9
click at [266, 200] on div "Edit Lyrics Lyrics Language Vietnamese Tiếng Việt Sync Model AudioShakeAI Paste…" at bounding box center [417, 231] width 329 height 322
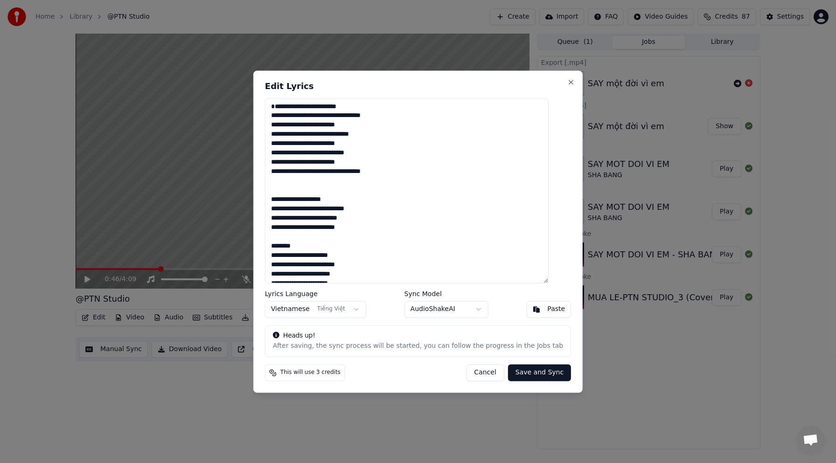
drag, startPoint x: 319, startPoint y: 255, endPoint x: 267, endPoint y: 255, distance: 51.8
click at [267, 255] on div "Edit Lyrics Lyrics Language Vietnamese Tiếng Việt Sync Model AudioShakeAI Paste…" at bounding box center [417, 231] width 329 height 322
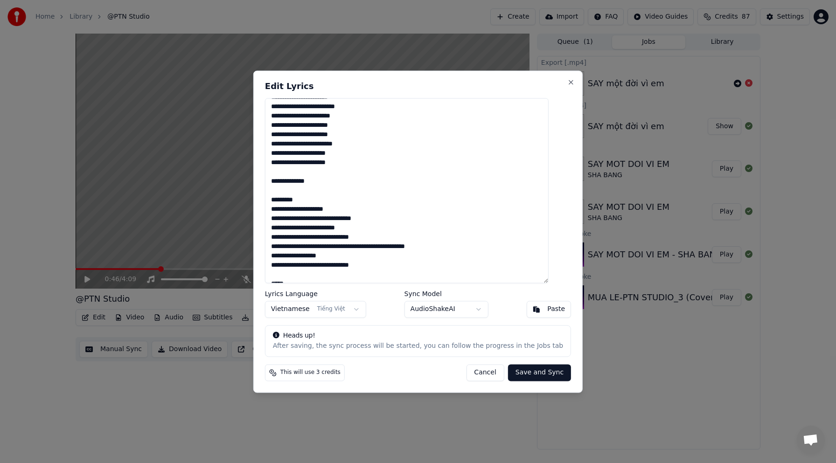
scroll to position [164, 0]
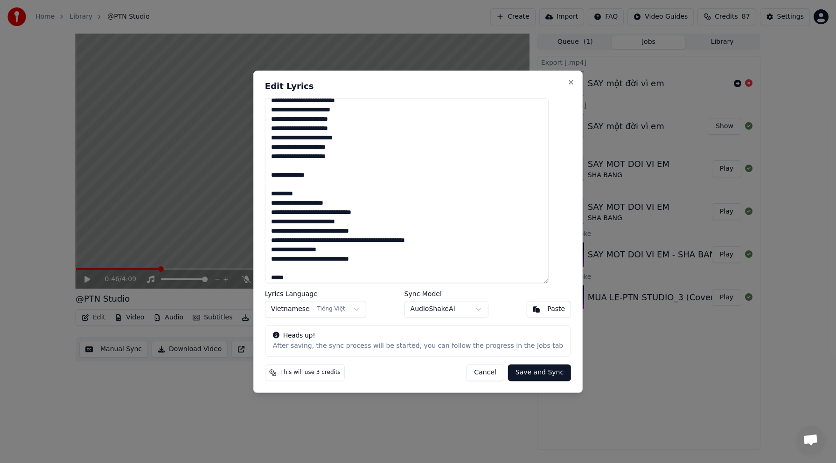
drag, startPoint x: 312, startPoint y: 186, endPoint x: 253, endPoint y: 187, distance: 58.3
click at [253, 186] on body "Home Library @PTN Studio Create Import FAQ Video Guides Credits 87 Settings 0:4…" at bounding box center [418, 231] width 836 height 463
click at [349, 195] on textarea at bounding box center [407, 190] width 284 height 185
drag, startPoint x: 329, startPoint y: 187, endPoint x: 283, endPoint y: 188, distance: 46.7
click at [283, 188] on textarea at bounding box center [407, 190] width 284 height 185
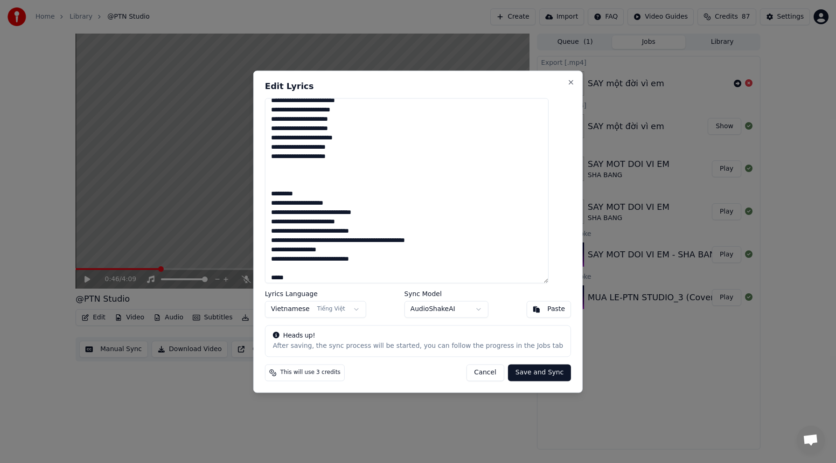
drag, startPoint x: 316, startPoint y: 204, endPoint x: 276, endPoint y: 201, distance: 39.8
click at [275, 201] on div "Edit Lyrics Lyrics Language Vietnamese Tiếng Việt Sync Model AudioShakeAI Paste…" at bounding box center [417, 231] width 329 height 322
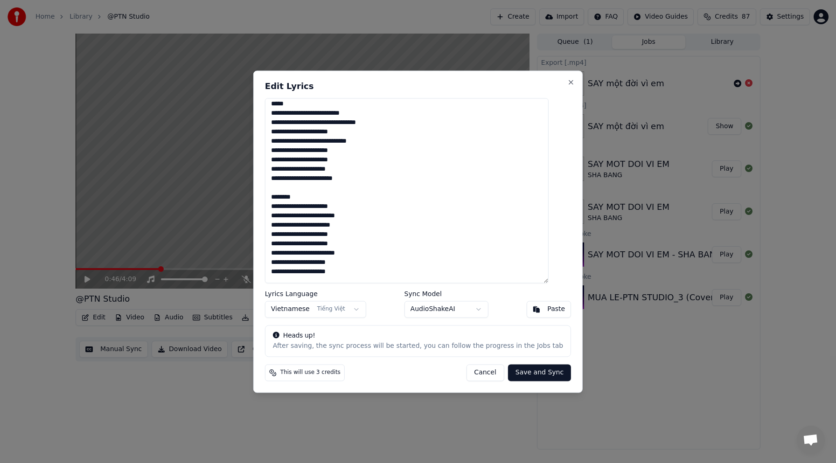
scroll to position [320, 0]
drag, startPoint x: 311, startPoint y: 206, endPoint x: 272, endPoint y: 210, distance: 39.4
click at [272, 210] on div "Edit Lyrics Lyrics Language Vietnamese Tiếng Việt Sync Model AudioShakeAI Paste…" at bounding box center [417, 231] width 329 height 322
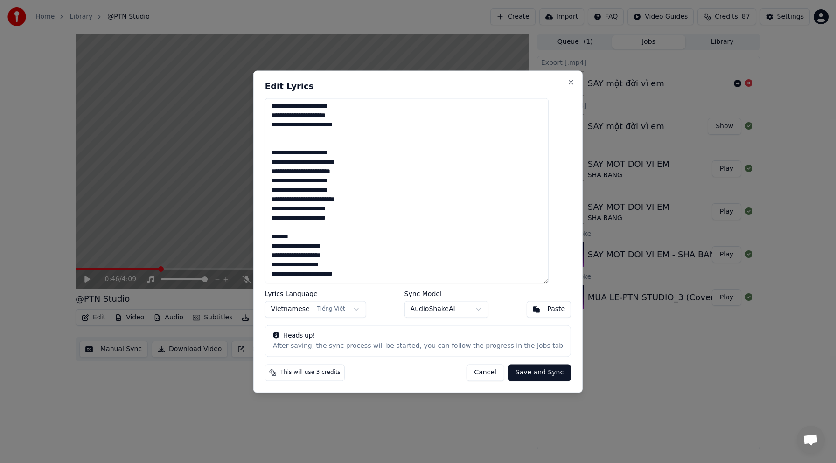
scroll to position [383, 0]
drag, startPoint x: 307, startPoint y: 234, endPoint x: 271, endPoint y: 235, distance: 35.5
click at [270, 234] on div "Edit Lyrics Lyrics Language Vietnamese Tiếng Việt Sync Model AudioShakeAI Paste…" at bounding box center [417, 231] width 329 height 322
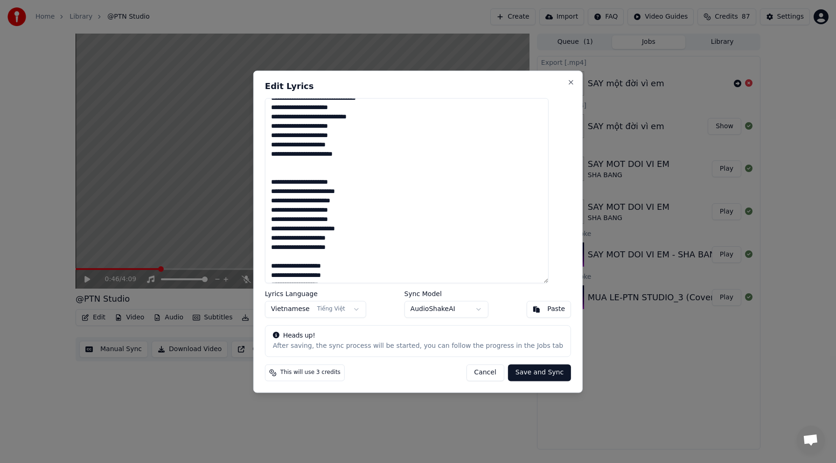
scroll to position [373, 0]
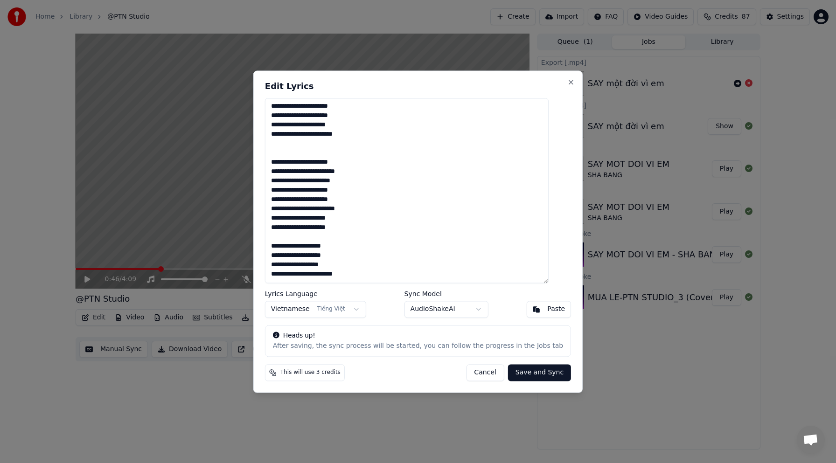
click at [530, 375] on button "Save and Sync" at bounding box center [539, 372] width 63 height 17
type textarea "**********"
